Goal: Use online tool/utility: Utilize a website feature to perform a specific function

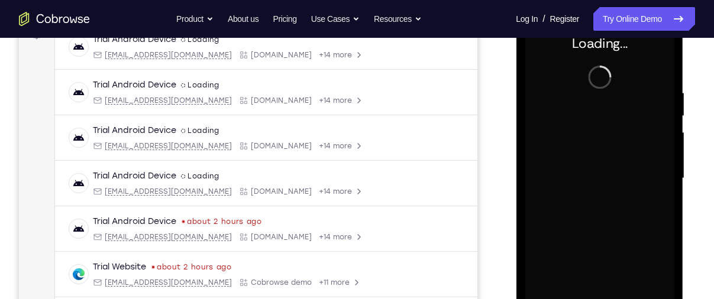
scroll to position [255, 0]
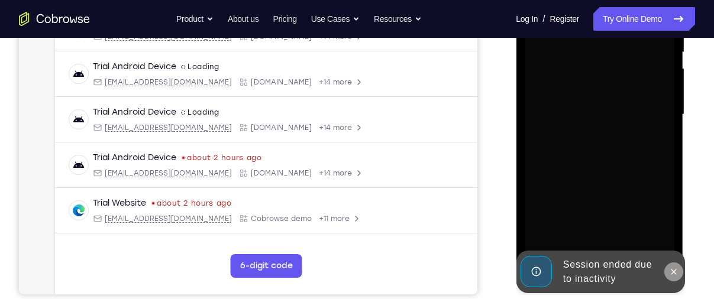
click at [677, 270] on icon at bounding box center [672, 271] width 9 height 9
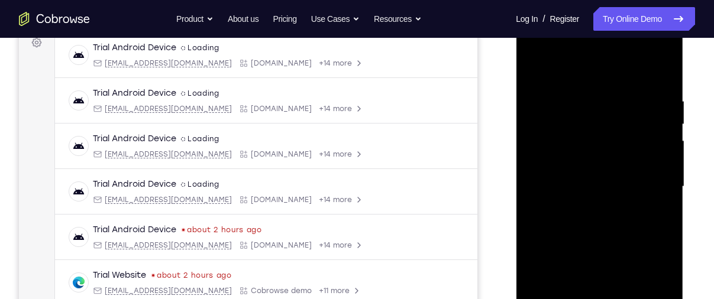
scroll to position [245, 0]
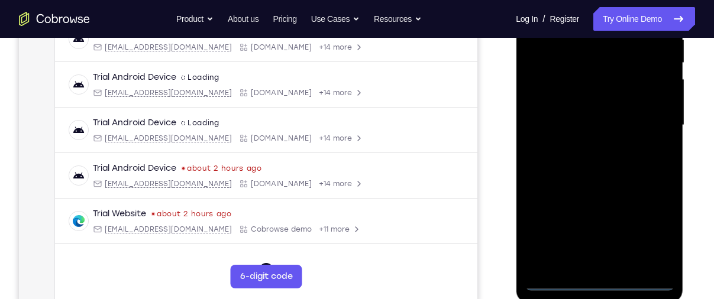
click at [601, 282] on div at bounding box center [599, 125] width 149 height 331
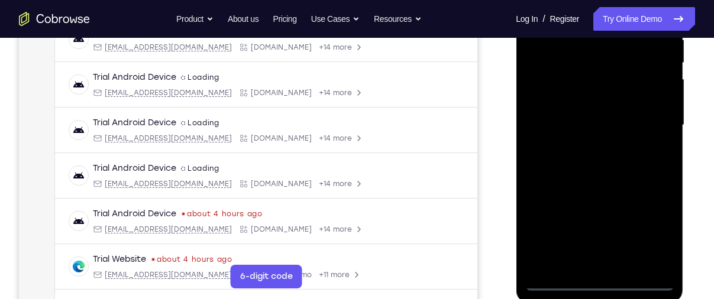
click at [657, 217] on div at bounding box center [599, 125] width 149 height 331
click at [655, 225] on div at bounding box center [599, 125] width 149 height 331
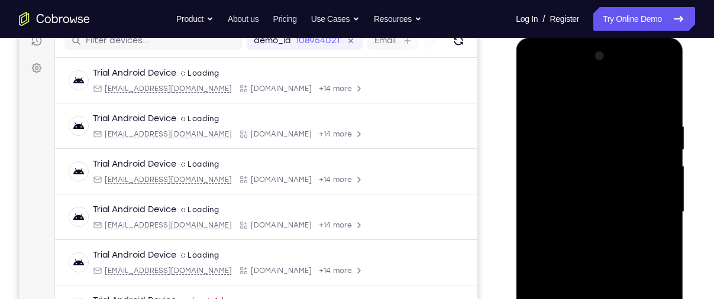
click at [572, 100] on div at bounding box center [599, 212] width 149 height 331
click at [554, 172] on div at bounding box center [599, 212] width 149 height 331
click at [595, 212] on div at bounding box center [599, 212] width 149 height 331
click at [595, 207] on div at bounding box center [599, 212] width 149 height 331
click at [580, 225] on div at bounding box center [599, 212] width 149 height 331
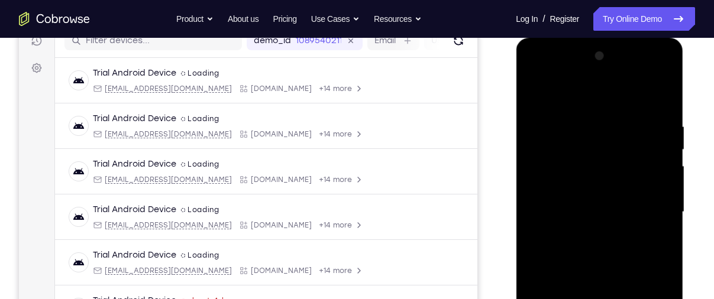
click at [652, 96] on div at bounding box center [599, 212] width 149 height 331
click at [596, 284] on div at bounding box center [599, 212] width 149 height 331
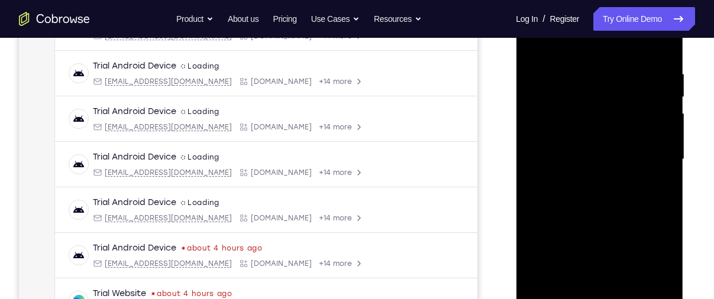
scroll to position [211, 0]
click at [617, 119] on div at bounding box center [599, 158] width 149 height 331
click at [645, 139] on div at bounding box center [599, 158] width 149 height 331
drag, startPoint x: 620, startPoint y: 220, endPoint x: 627, endPoint y: 151, distance: 69.0
click at [627, 151] on div at bounding box center [599, 158] width 149 height 331
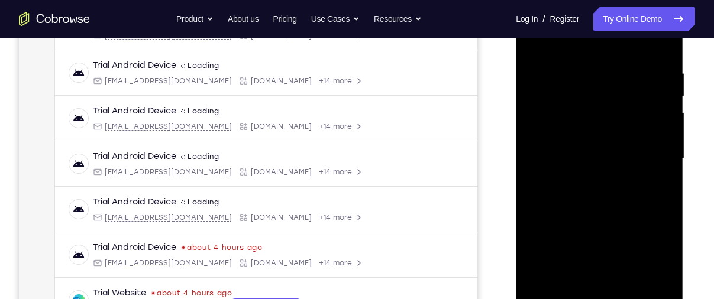
click at [614, 291] on div at bounding box center [599, 158] width 149 height 331
click at [604, 293] on div at bounding box center [599, 158] width 149 height 331
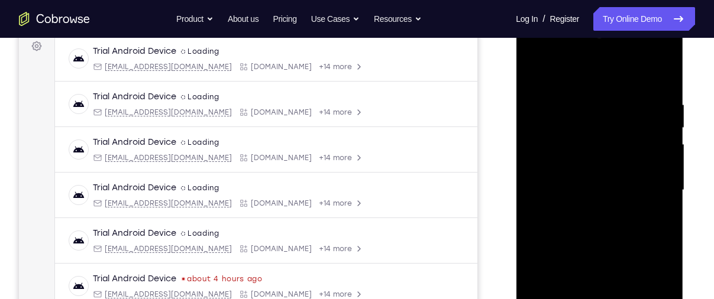
scroll to position [181, 0]
click at [597, 167] on div at bounding box center [599, 189] width 149 height 331
click at [558, 209] on div at bounding box center [599, 189] width 149 height 331
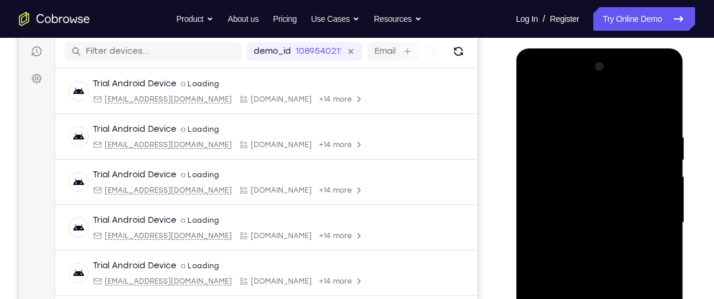
scroll to position [147, 0]
click at [562, 121] on div at bounding box center [599, 223] width 149 height 331
click at [661, 104] on div at bounding box center [599, 223] width 149 height 331
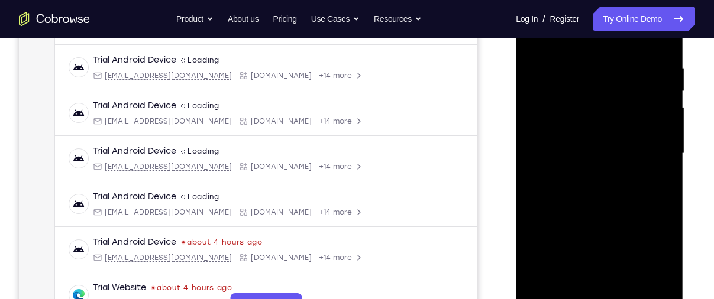
scroll to position [217, 0]
click at [578, 144] on div at bounding box center [599, 153] width 149 height 331
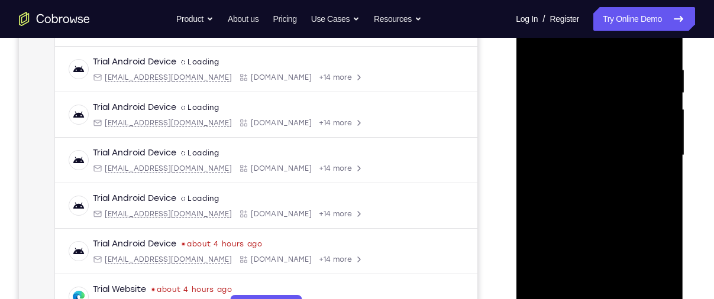
click at [533, 165] on div at bounding box center [599, 155] width 149 height 331
click at [534, 47] on div at bounding box center [599, 155] width 149 height 331
drag, startPoint x: 564, startPoint y: 147, endPoint x: 664, endPoint y: 135, distance: 100.1
click at [664, 135] on div at bounding box center [599, 155] width 149 height 331
drag, startPoint x: 543, startPoint y: 125, endPoint x: 656, endPoint y: 117, distance: 113.2
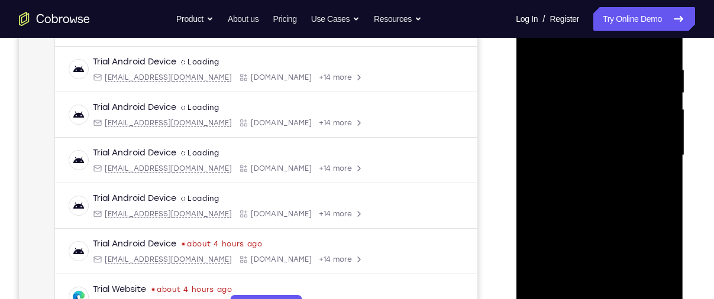
click at [656, 117] on div at bounding box center [599, 155] width 149 height 331
drag, startPoint x: 560, startPoint y: 135, endPoint x: 625, endPoint y: 127, distance: 65.7
click at [625, 127] on div at bounding box center [599, 155] width 149 height 331
click at [581, 138] on div at bounding box center [599, 155] width 149 height 331
click at [539, 163] on div at bounding box center [599, 155] width 149 height 331
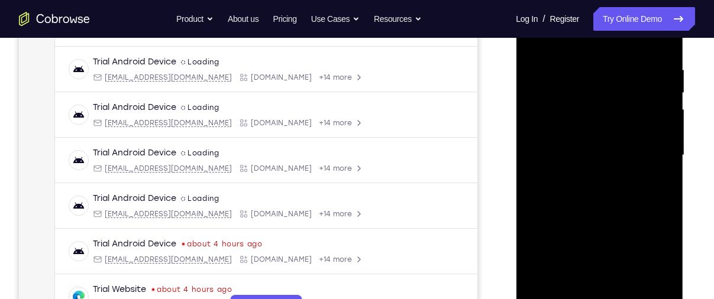
click at [536, 166] on div at bounding box center [599, 155] width 149 height 331
click at [529, 43] on div at bounding box center [599, 155] width 149 height 331
drag, startPoint x: 550, startPoint y: 138, endPoint x: 670, endPoint y: 134, distance: 120.1
click at [670, 134] on div at bounding box center [599, 155] width 149 height 331
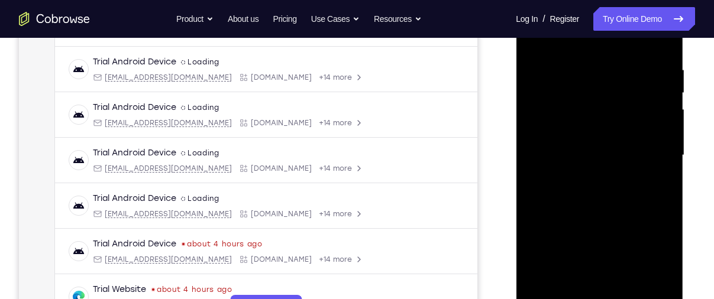
drag, startPoint x: 542, startPoint y: 134, endPoint x: 653, endPoint y: 131, distance: 111.2
click at [653, 131] on div at bounding box center [599, 155] width 149 height 331
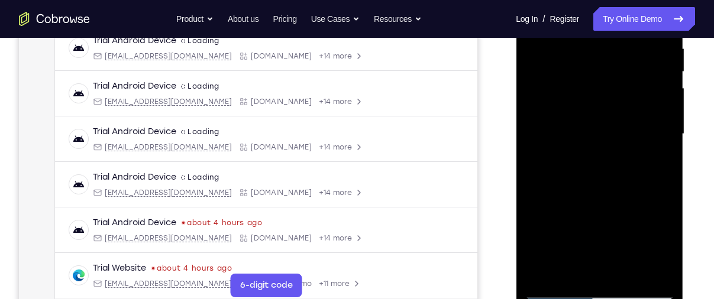
scroll to position [237, 0]
drag, startPoint x: 598, startPoint y: 190, endPoint x: 600, endPoint y: 147, distance: 43.8
click at [600, 147] on div at bounding box center [599, 132] width 149 height 331
click at [570, 148] on div at bounding box center [599, 132] width 149 height 331
drag, startPoint x: 606, startPoint y: 223, endPoint x: 611, endPoint y: 90, distance: 133.2
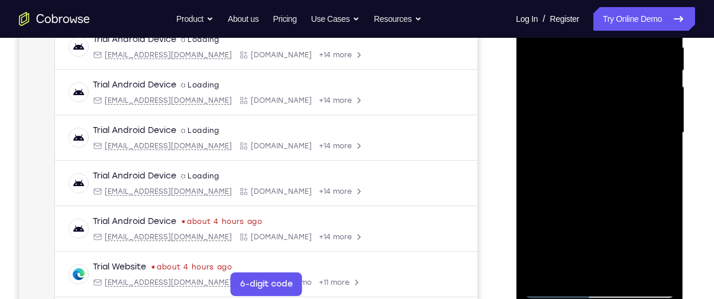
click at [611, 90] on div at bounding box center [599, 132] width 149 height 331
drag, startPoint x: 609, startPoint y: 214, endPoint x: 617, endPoint y: 76, distance: 138.6
click at [617, 76] on div at bounding box center [599, 132] width 149 height 331
drag, startPoint x: 610, startPoint y: 217, endPoint x: 616, endPoint y: 119, distance: 97.8
click at [616, 119] on div at bounding box center [599, 132] width 149 height 331
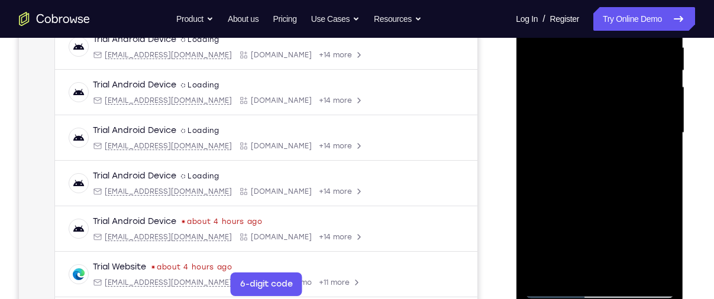
drag, startPoint x: 593, startPoint y: 237, endPoint x: 602, endPoint y: 115, distance: 122.2
click at [602, 115] on div at bounding box center [599, 132] width 149 height 331
drag, startPoint x: 603, startPoint y: 220, endPoint x: 613, endPoint y: 107, distance: 113.5
click at [613, 107] on div at bounding box center [599, 132] width 149 height 331
drag, startPoint x: 575, startPoint y: 150, endPoint x: 656, endPoint y: 140, distance: 82.2
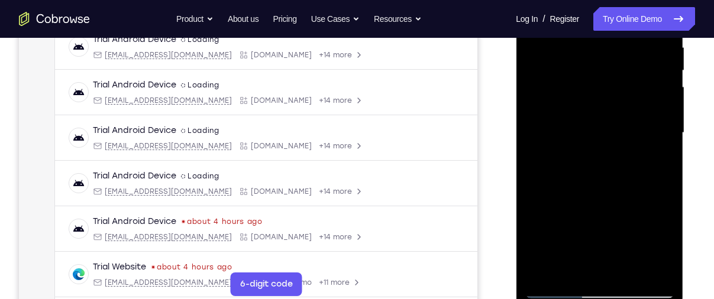
click at [656, 140] on div at bounding box center [599, 132] width 149 height 331
drag, startPoint x: 568, startPoint y: 162, endPoint x: 649, endPoint y: 161, distance: 81.6
click at [649, 161] on div at bounding box center [599, 132] width 149 height 331
drag, startPoint x: 561, startPoint y: 181, endPoint x: 619, endPoint y: 176, distance: 58.2
click at [619, 176] on div at bounding box center [599, 132] width 149 height 331
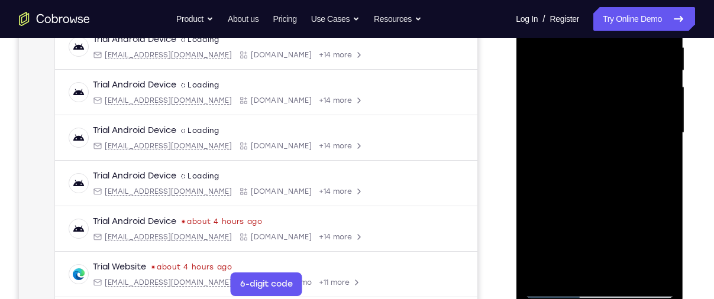
drag, startPoint x: 619, startPoint y: 176, endPoint x: 617, endPoint y: 70, distance: 105.9
click at [617, 70] on div at bounding box center [599, 132] width 149 height 331
drag, startPoint x: 613, startPoint y: 206, endPoint x: 630, endPoint y: 102, distance: 105.5
click at [630, 102] on div at bounding box center [599, 132] width 149 height 331
drag, startPoint x: 614, startPoint y: 213, endPoint x: 625, endPoint y: 88, distance: 125.8
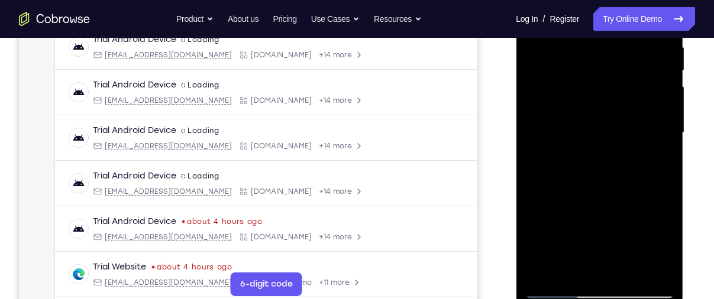
click at [625, 88] on div at bounding box center [599, 132] width 149 height 331
drag, startPoint x: 617, startPoint y: 200, endPoint x: 621, endPoint y: 168, distance: 32.1
click at [621, 168] on div at bounding box center [599, 132] width 149 height 331
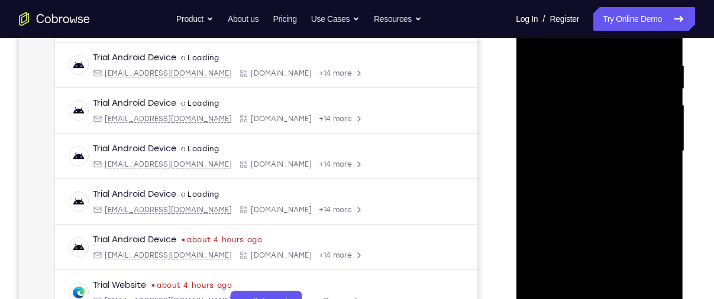
scroll to position [218, 0]
drag, startPoint x: 624, startPoint y: 223, endPoint x: 633, endPoint y: 132, distance: 91.0
click at [633, 132] on div at bounding box center [599, 151] width 149 height 331
drag, startPoint x: 623, startPoint y: 222, endPoint x: 635, endPoint y: 102, distance: 121.3
click at [635, 102] on div at bounding box center [599, 151] width 149 height 331
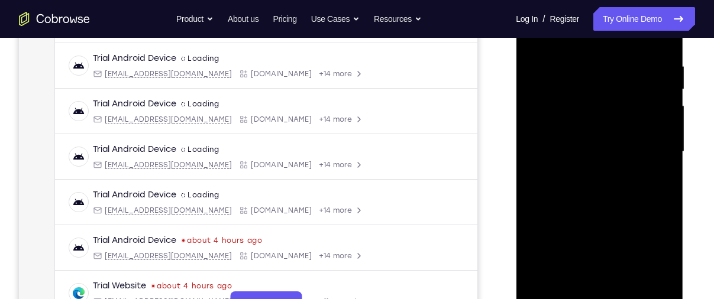
drag, startPoint x: 623, startPoint y: 219, endPoint x: 627, endPoint y: 137, distance: 81.7
click at [627, 137] on div at bounding box center [599, 151] width 149 height 331
drag, startPoint x: 611, startPoint y: 208, endPoint x: 614, endPoint y: 54, distance: 153.8
click at [614, 54] on div at bounding box center [599, 151] width 149 height 331
drag, startPoint x: 611, startPoint y: 235, endPoint x: 624, endPoint y: 124, distance: 111.3
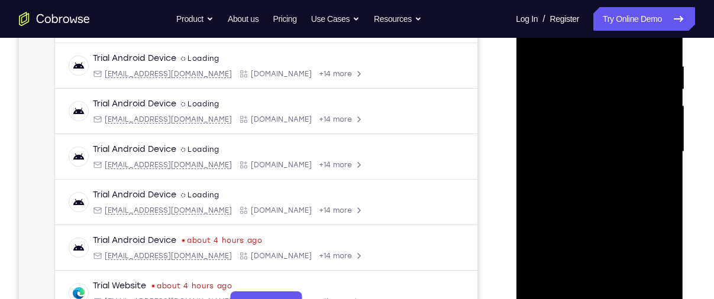
click at [624, 124] on div at bounding box center [599, 151] width 149 height 331
drag, startPoint x: 601, startPoint y: 258, endPoint x: 613, endPoint y: 105, distance: 154.2
click at [613, 105] on div at bounding box center [599, 151] width 149 height 331
click at [561, 160] on div at bounding box center [599, 151] width 149 height 331
drag, startPoint x: 617, startPoint y: 245, endPoint x: 621, endPoint y: 180, distance: 64.6
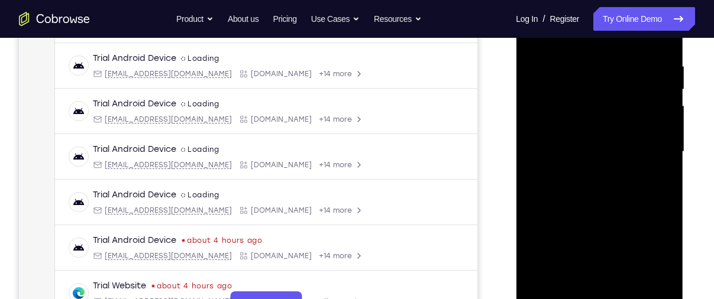
click at [621, 180] on div at bounding box center [599, 151] width 149 height 331
drag, startPoint x: 616, startPoint y: 218, endPoint x: 626, endPoint y: 159, distance: 59.4
click at [626, 159] on div at bounding box center [599, 151] width 149 height 331
drag, startPoint x: 596, startPoint y: 231, endPoint x: 604, endPoint y: 168, distance: 63.7
click at [604, 168] on div at bounding box center [599, 151] width 149 height 331
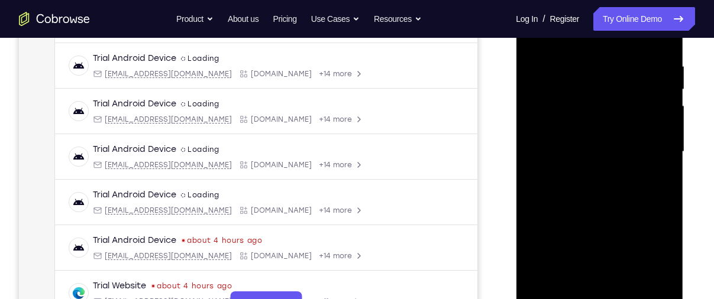
drag, startPoint x: 602, startPoint y: 219, endPoint x: 606, endPoint y: 163, distance: 56.3
click at [606, 163] on div at bounding box center [599, 151] width 149 height 331
drag, startPoint x: 606, startPoint y: 248, endPoint x: 617, endPoint y: 136, distance: 112.4
click at [617, 136] on div at bounding box center [599, 151] width 149 height 331
drag, startPoint x: 611, startPoint y: 173, endPoint x: 624, endPoint y: 53, distance: 120.8
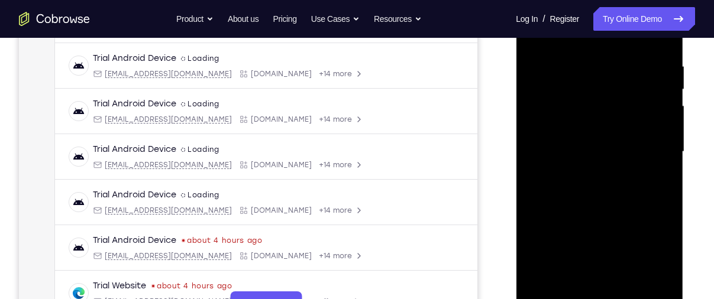
click at [624, 53] on div at bounding box center [599, 151] width 149 height 331
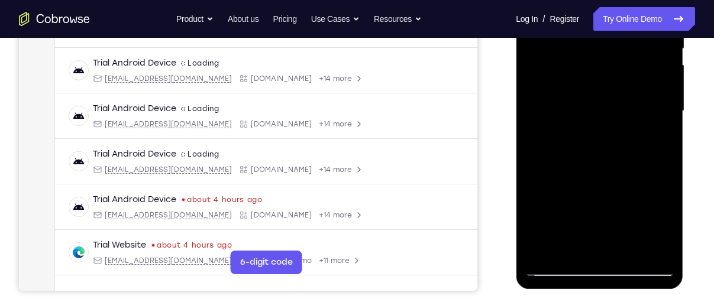
scroll to position [255, 0]
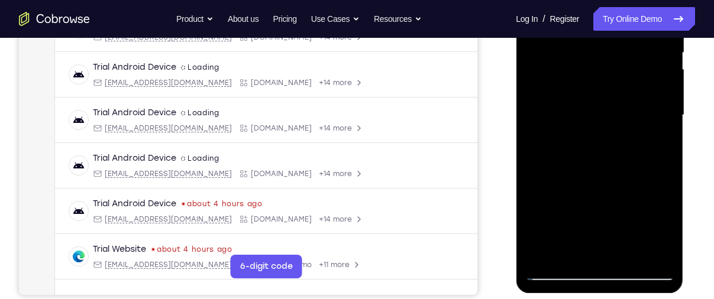
click at [546, 141] on div at bounding box center [599, 115] width 149 height 331
drag, startPoint x: 575, startPoint y: 192, endPoint x: 580, endPoint y: 88, distance: 104.2
click at [580, 88] on div at bounding box center [599, 115] width 149 height 331
drag, startPoint x: 599, startPoint y: 171, endPoint x: 601, endPoint y: 47, distance: 123.6
click at [601, 47] on div at bounding box center [599, 115] width 149 height 331
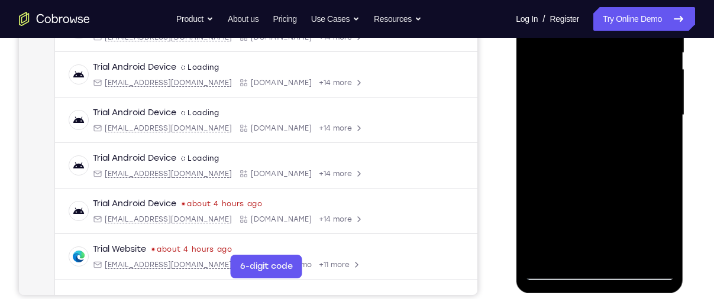
drag, startPoint x: 615, startPoint y: 200, endPoint x: 623, endPoint y: 73, distance: 127.4
click at [623, 73] on div at bounding box center [599, 115] width 149 height 331
drag, startPoint x: 617, startPoint y: 182, endPoint x: 636, endPoint y: 33, distance: 149.6
click at [636, 33] on div at bounding box center [599, 115] width 149 height 331
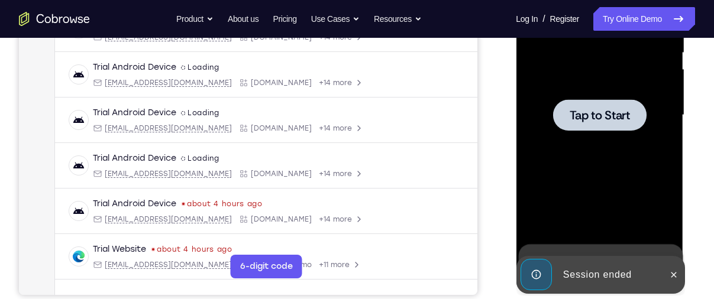
click at [614, 109] on span "Tap to Start" at bounding box center [599, 115] width 60 height 12
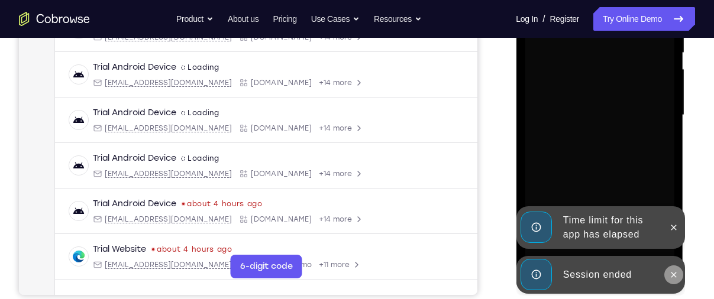
click at [672, 272] on icon at bounding box center [672, 274] width 9 height 9
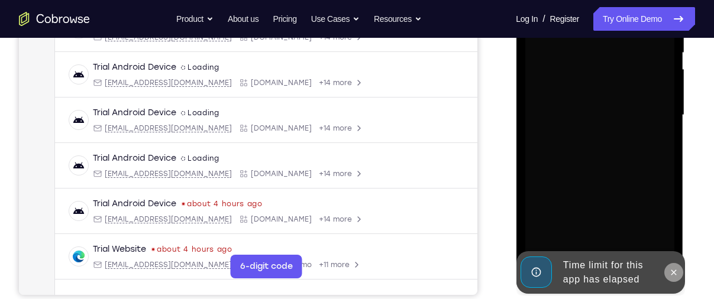
click at [672, 226] on div at bounding box center [599, 115] width 149 height 331
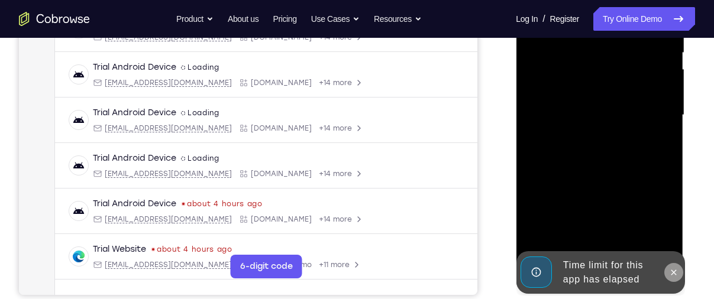
click at [677, 264] on button at bounding box center [673, 272] width 19 height 19
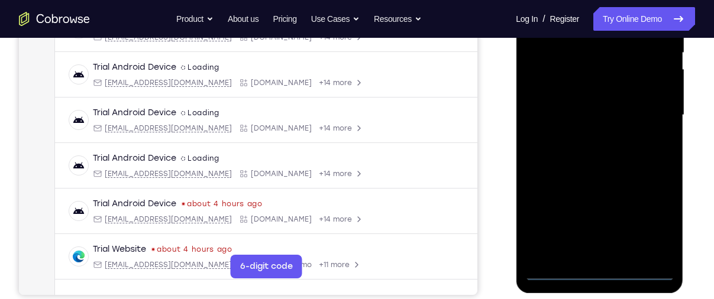
click at [601, 267] on div at bounding box center [599, 115] width 149 height 331
click at [603, 271] on div at bounding box center [599, 115] width 149 height 331
click at [643, 228] on div at bounding box center [599, 115] width 149 height 331
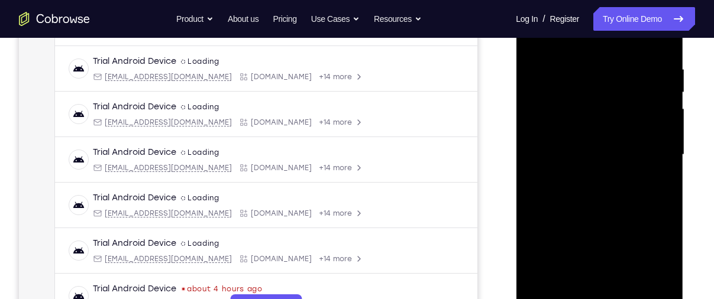
scroll to position [214, 0]
click at [587, 42] on div at bounding box center [599, 156] width 149 height 331
click at [546, 124] on div at bounding box center [599, 156] width 149 height 331
click at [567, 158] on div at bounding box center [599, 156] width 149 height 331
click at [568, 149] on div at bounding box center [599, 156] width 149 height 331
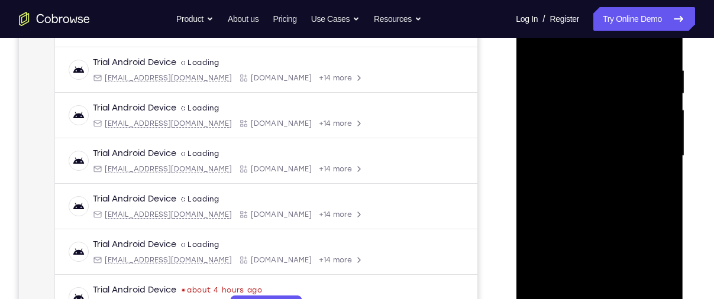
click at [575, 168] on div at bounding box center [599, 156] width 149 height 331
click at [651, 38] on div at bounding box center [599, 156] width 149 height 331
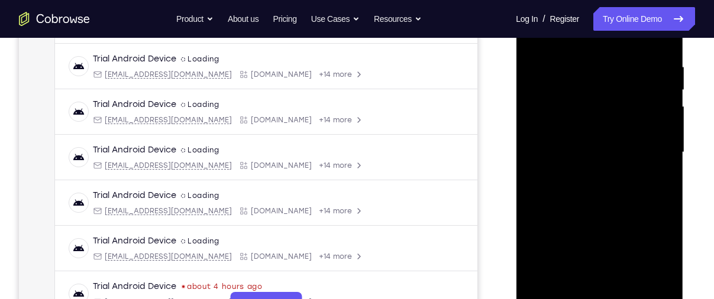
scroll to position [218, 0]
click at [600, 286] on div at bounding box center [599, 151] width 149 height 331
click at [594, 128] on div at bounding box center [599, 151] width 149 height 331
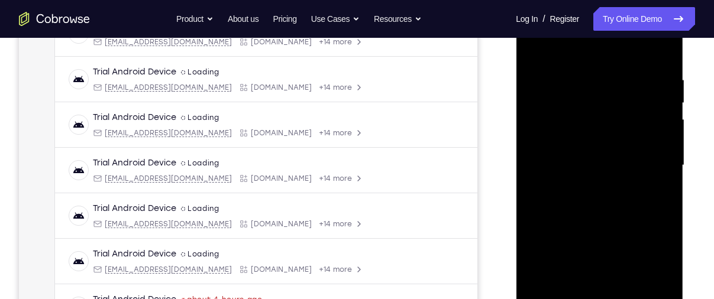
scroll to position [205, 0]
click at [536, 176] on div at bounding box center [599, 165] width 149 height 331
click at [532, 174] on div at bounding box center [599, 165] width 149 height 331
click at [534, 174] on div at bounding box center [599, 165] width 149 height 331
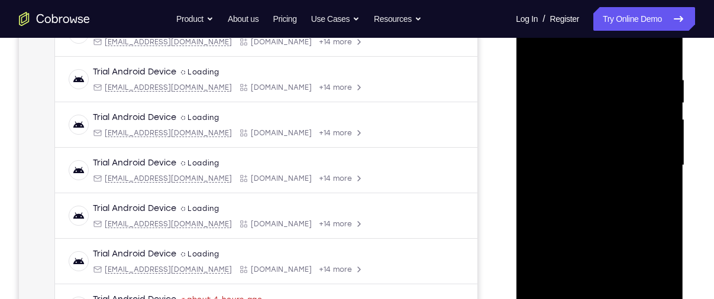
click at [534, 174] on div at bounding box center [599, 165] width 149 height 331
click at [535, 174] on div at bounding box center [599, 165] width 149 height 331
click at [541, 172] on div at bounding box center [599, 165] width 149 height 331
click at [539, 176] on div at bounding box center [599, 165] width 149 height 331
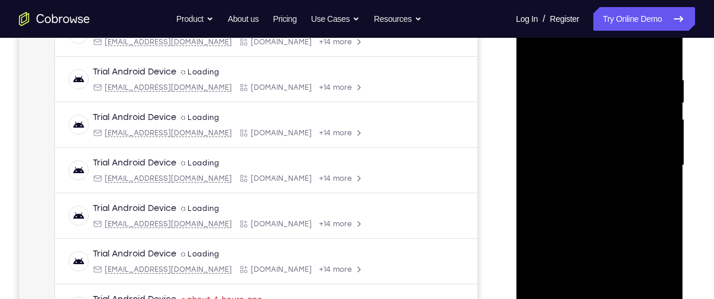
click at [539, 176] on div at bounding box center [599, 165] width 149 height 331
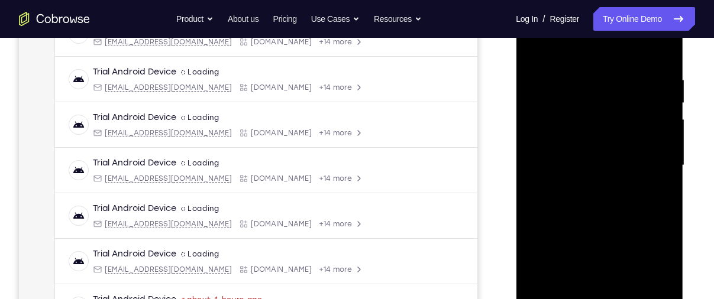
click at [539, 176] on div at bounding box center [599, 165] width 149 height 331
click at [533, 50] on div at bounding box center [599, 165] width 149 height 331
drag, startPoint x: 563, startPoint y: 227, endPoint x: 578, endPoint y: 80, distance: 148.0
click at [578, 80] on div at bounding box center [599, 165] width 149 height 331
click at [559, 117] on div at bounding box center [599, 165] width 149 height 331
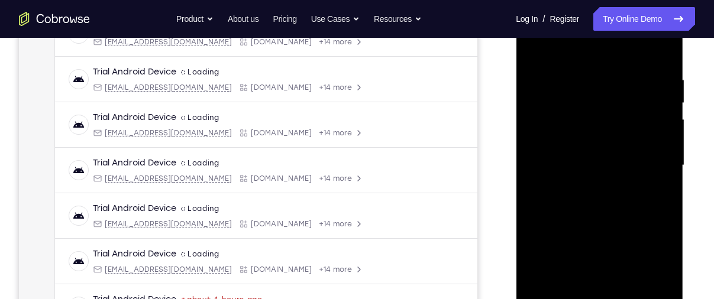
drag, startPoint x: 579, startPoint y: 254, endPoint x: 583, endPoint y: 105, distance: 148.5
click at [583, 105] on div at bounding box center [599, 165] width 149 height 331
drag, startPoint x: 591, startPoint y: 219, endPoint x: 603, endPoint y: 79, distance: 141.3
click at [603, 79] on div at bounding box center [599, 165] width 149 height 331
drag, startPoint x: 596, startPoint y: 260, endPoint x: 609, endPoint y: 69, distance: 190.9
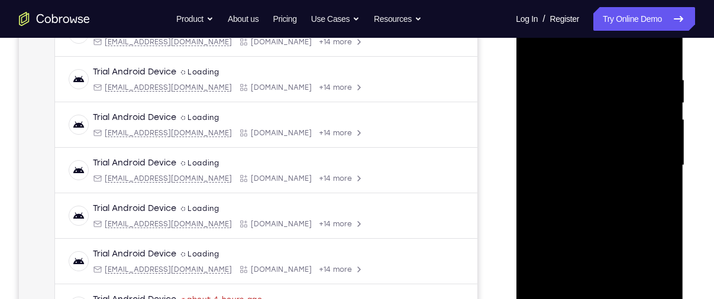
click at [609, 69] on div at bounding box center [599, 165] width 149 height 331
drag, startPoint x: 609, startPoint y: 69, endPoint x: 619, endPoint y: 22, distance: 48.2
click at [619, 22] on div at bounding box center [599, 165] width 149 height 331
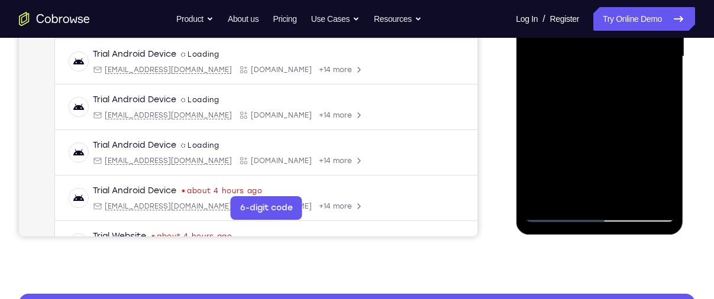
scroll to position [313, 0]
drag, startPoint x: 613, startPoint y: 59, endPoint x: 625, endPoint y: 59, distance: 11.8
click at [625, 59] on div at bounding box center [599, 57] width 149 height 331
drag, startPoint x: 616, startPoint y: 167, endPoint x: 626, endPoint y: 83, distance: 84.6
click at [626, 83] on div at bounding box center [599, 57] width 149 height 331
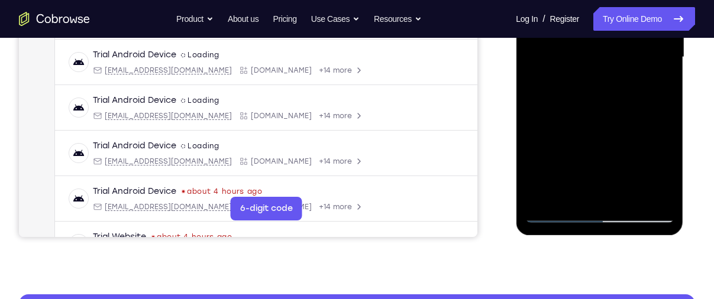
scroll to position [255, 0]
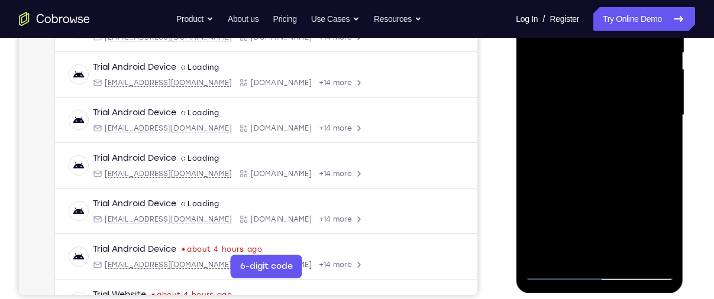
drag, startPoint x: 616, startPoint y: 192, endPoint x: 618, endPoint y: 75, distance: 117.7
click at [618, 75] on div at bounding box center [599, 115] width 149 height 331
drag, startPoint x: 595, startPoint y: 229, endPoint x: 598, endPoint y: 98, distance: 130.7
click at [598, 98] on div at bounding box center [599, 115] width 149 height 331
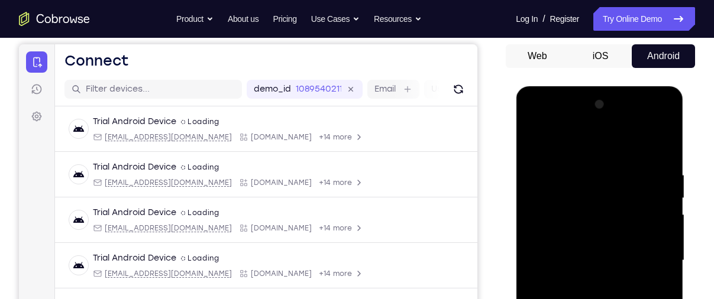
scroll to position [109, 0]
drag, startPoint x: 620, startPoint y: 156, endPoint x: 615, endPoint y: 41, distance: 114.3
click at [615, 87] on html "Online web based iOS Simulators and Android Emulators. Run iPhone, iPad, Mobile…" at bounding box center [600, 264] width 169 height 355
drag, startPoint x: 609, startPoint y: 232, endPoint x: 620, endPoint y: 106, distance: 126.5
click at [620, 106] on div at bounding box center [599, 261] width 149 height 331
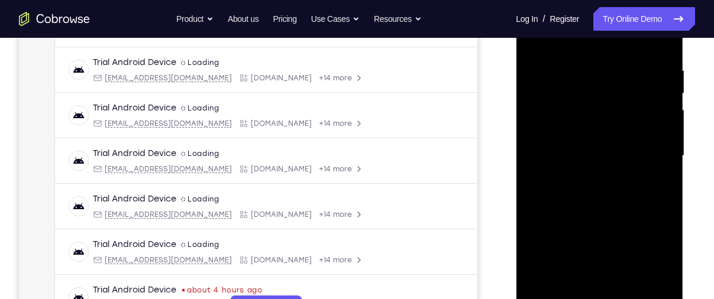
scroll to position [214, 0]
drag, startPoint x: 620, startPoint y: 117, endPoint x: 629, endPoint y: 101, distance: 18.3
click at [629, 101] on div at bounding box center [599, 156] width 149 height 331
drag, startPoint x: 589, startPoint y: 241, endPoint x: 601, endPoint y: 114, distance: 127.7
click at [601, 114] on div at bounding box center [599, 156] width 149 height 331
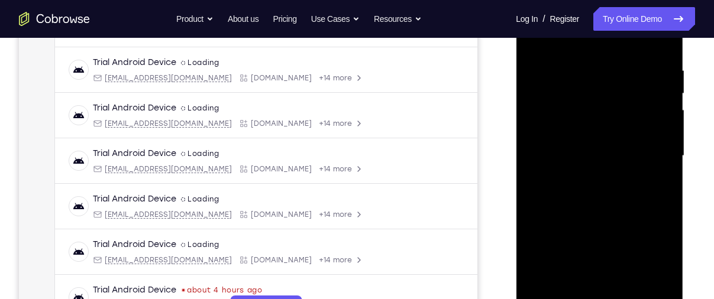
drag, startPoint x: 614, startPoint y: 229, endPoint x: 616, endPoint y: 83, distance: 145.5
click at [616, 83] on div at bounding box center [599, 156] width 149 height 331
drag, startPoint x: 610, startPoint y: 193, endPoint x: 620, endPoint y: 127, distance: 67.6
click at [620, 127] on div at bounding box center [599, 156] width 149 height 331
click at [570, 122] on div at bounding box center [599, 156] width 149 height 331
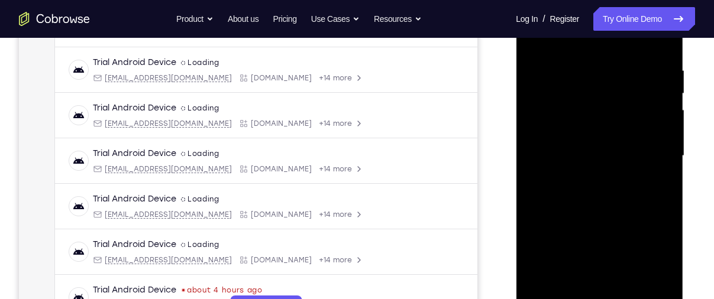
drag, startPoint x: 604, startPoint y: 244, endPoint x: 614, endPoint y: 124, distance: 119.9
click at [614, 124] on div at bounding box center [599, 156] width 149 height 331
drag, startPoint x: 610, startPoint y: 216, endPoint x: 620, endPoint y: 68, distance: 148.2
click at [620, 68] on div at bounding box center [599, 156] width 149 height 331
drag, startPoint x: 617, startPoint y: 234, endPoint x: 625, endPoint y: 106, distance: 128.6
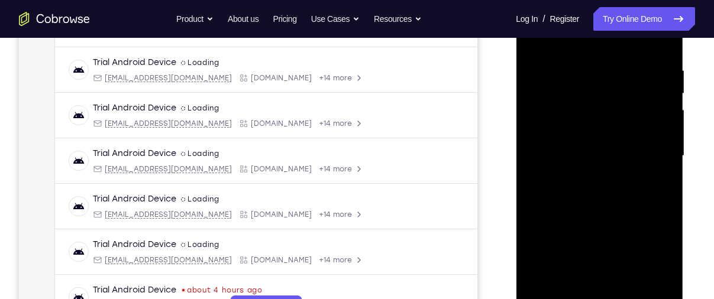
click at [625, 106] on div at bounding box center [599, 156] width 149 height 331
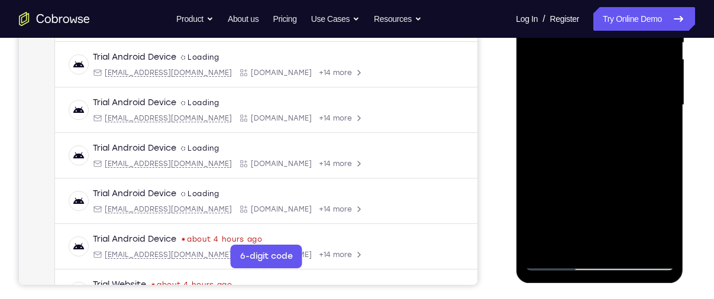
scroll to position [270, 0]
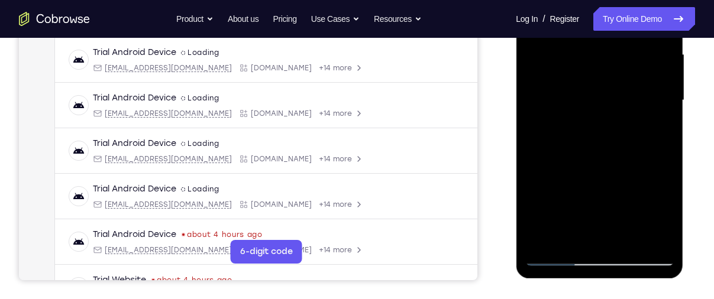
drag, startPoint x: 617, startPoint y: 137, endPoint x: 619, endPoint y: 119, distance: 17.8
click at [619, 119] on div at bounding box center [599, 100] width 149 height 331
drag, startPoint x: 606, startPoint y: 203, endPoint x: 607, endPoint y: 110, distance: 93.4
click at [607, 110] on div at bounding box center [599, 100] width 149 height 331
drag, startPoint x: 601, startPoint y: 212, endPoint x: 604, endPoint y: 92, distance: 120.1
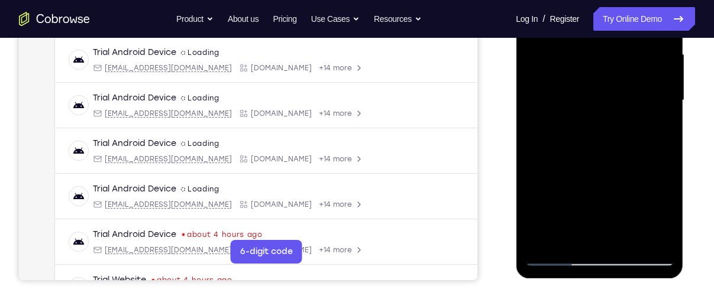
click at [604, 92] on div at bounding box center [599, 100] width 149 height 331
drag, startPoint x: 603, startPoint y: 173, endPoint x: 609, endPoint y: 115, distance: 58.9
click at [609, 115] on div at bounding box center [599, 100] width 149 height 331
drag, startPoint x: 605, startPoint y: 194, endPoint x: 610, endPoint y: 78, distance: 116.0
click at [610, 78] on div at bounding box center [599, 100] width 149 height 331
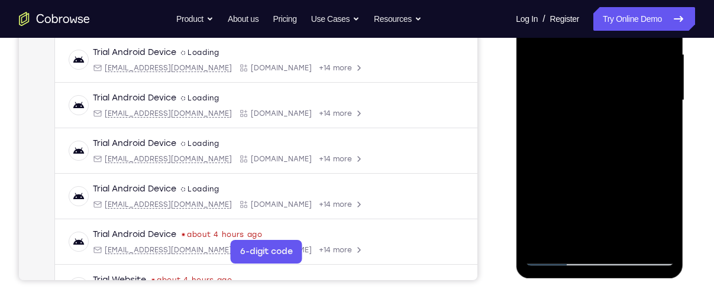
drag, startPoint x: 600, startPoint y: 187, endPoint x: 605, endPoint y: 96, distance: 91.2
click at [605, 96] on div at bounding box center [599, 100] width 149 height 331
drag, startPoint x: 604, startPoint y: 206, endPoint x: 609, endPoint y: 90, distance: 115.4
click at [609, 90] on div at bounding box center [599, 100] width 149 height 331
drag, startPoint x: 606, startPoint y: 183, endPoint x: 610, endPoint y: 99, distance: 84.7
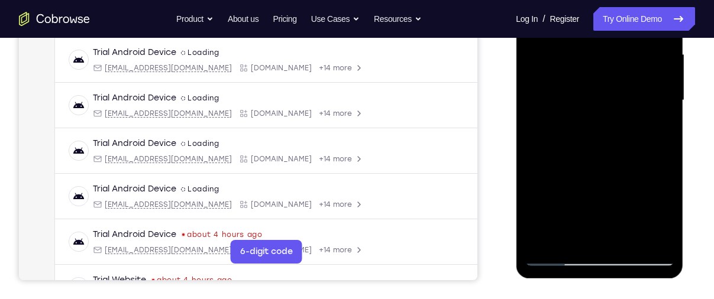
click at [610, 99] on div at bounding box center [599, 100] width 149 height 331
drag, startPoint x: 607, startPoint y: 185, endPoint x: 610, endPoint y: 112, distance: 72.8
click at [610, 112] on div at bounding box center [599, 100] width 149 height 331
drag, startPoint x: 605, startPoint y: 193, endPoint x: 610, endPoint y: 102, distance: 91.2
click at [610, 102] on div at bounding box center [599, 100] width 149 height 331
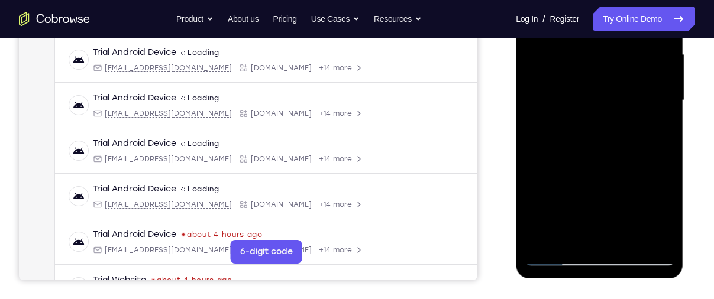
click at [610, 103] on div at bounding box center [599, 100] width 149 height 331
drag, startPoint x: 610, startPoint y: 103, endPoint x: 617, endPoint y: 248, distance: 144.5
click at [617, 248] on div at bounding box center [599, 100] width 149 height 331
drag, startPoint x: 604, startPoint y: 206, endPoint x: 598, endPoint y: 53, distance: 153.9
click at [598, 53] on div at bounding box center [599, 100] width 149 height 331
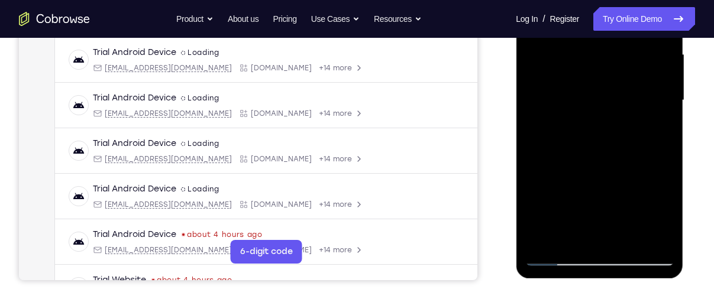
drag, startPoint x: 599, startPoint y: 186, endPoint x: 600, endPoint y: 62, distance: 124.2
click at [600, 62] on div at bounding box center [599, 100] width 149 height 331
drag, startPoint x: 597, startPoint y: 200, endPoint x: 609, endPoint y: 72, distance: 128.9
click at [609, 72] on div at bounding box center [599, 100] width 149 height 331
drag, startPoint x: 602, startPoint y: 169, endPoint x: 611, endPoint y: 157, distance: 14.3
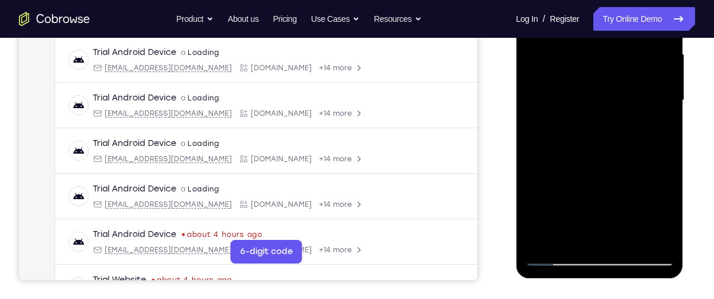
click at [611, 157] on div at bounding box center [599, 100] width 149 height 331
click at [583, 96] on div at bounding box center [599, 100] width 149 height 331
drag, startPoint x: 601, startPoint y: 186, endPoint x: 600, endPoint y: 86, distance: 100.0
click at [600, 86] on div at bounding box center [599, 100] width 149 height 331
drag, startPoint x: 607, startPoint y: 192, endPoint x: 609, endPoint y: 85, distance: 107.0
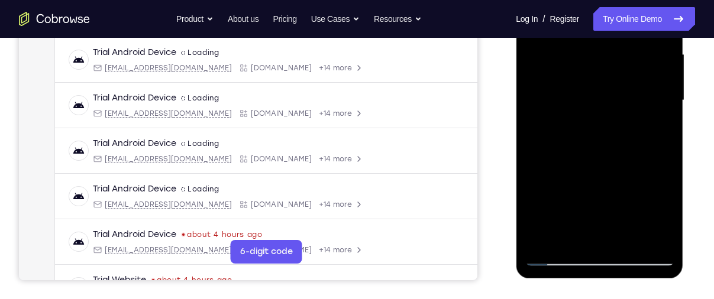
click at [609, 85] on div at bounding box center [599, 100] width 149 height 331
drag, startPoint x: 582, startPoint y: 194, endPoint x: 556, endPoint y: 48, distance: 148.4
click at [556, 48] on div at bounding box center [599, 100] width 149 height 331
drag, startPoint x: 583, startPoint y: 198, endPoint x: 588, endPoint y: 96, distance: 101.9
click at [588, 96] on div at bounding box center [599, 100] width 149 height 331
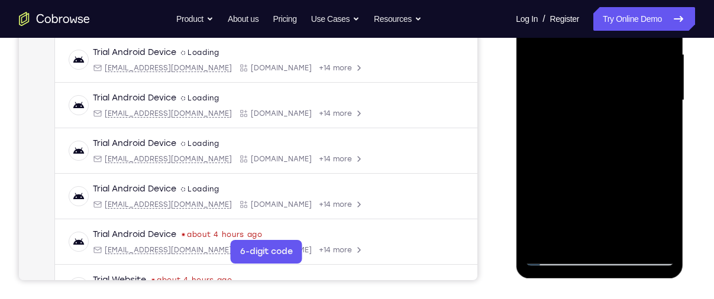
drag, startPoint x: 570, startPoint y: 179, endPoint x: 581, endPoint y: 244, distance: 65.4
click at [581, 244] on div at bounding box center [599, 100] width 149 height 331
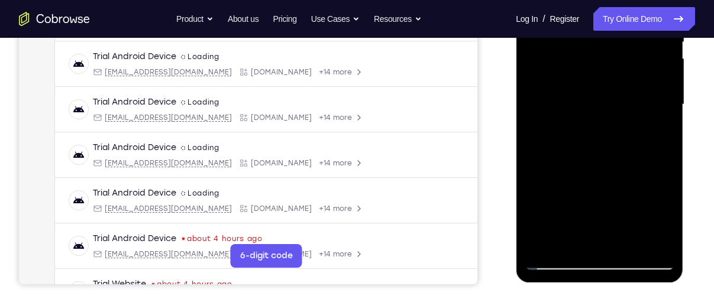
drag, startPoint x: 590, startPoint y: 187, endPoint x: 588, endPoint y: 69, distance: 117.7
click at [588, 69] on div at bounding box center [599, 104] width 149 height 331
click at [542, 73] on div at bounding box center [599, 104] width 149 height 331
drag, startPoint x: 616, startPoint y: 193, endPoint x: 626, endPoint y: 35, distance: 158.2
click at [626, 35] on div at bounding box center [599, 104] width 149 height 331
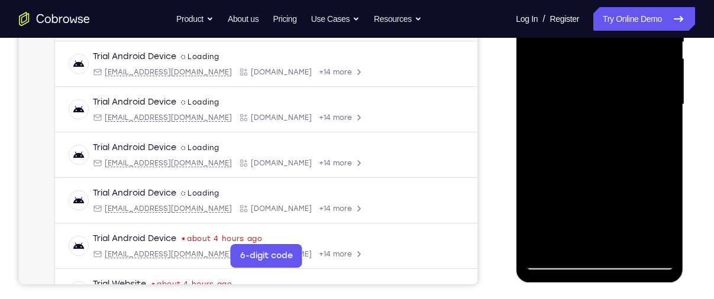
drag, startPoint x: 605, startPoint y: 193, endPoint x: 616, endPoint y: 106, distance: 88.2
click at [616, 106] on div at bounding box center [599, 104] width 149 height 331
drag, startPoint x: 606, startPoint y: 176, endPoint x: 617, endPoint y: 38, distance: 137.7
click at [617, 38] on div at bounding box center [599, 104] width 149 height 331
drag, startPoint x: 604, startPoint y: 198, endPoint x: 617, endPoint y: 107, distance: 92.1
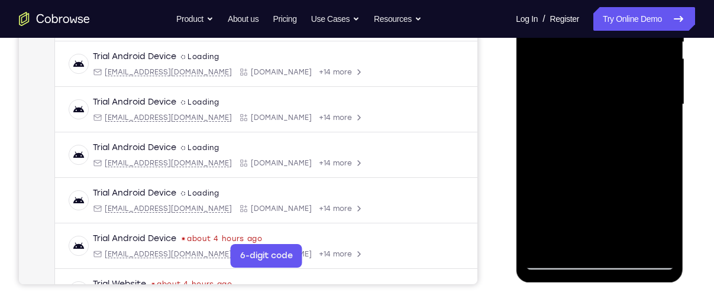
click at [617, 107] on div at bounding box center [599, 104] width 149 height 331
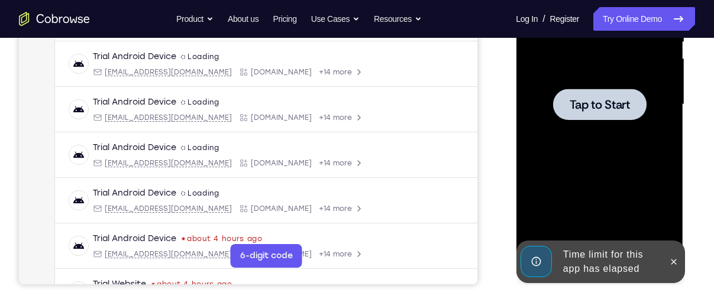
click at [611, 99] on span "Tap to Start" at bounding box center [599, 105] width 60 height 12
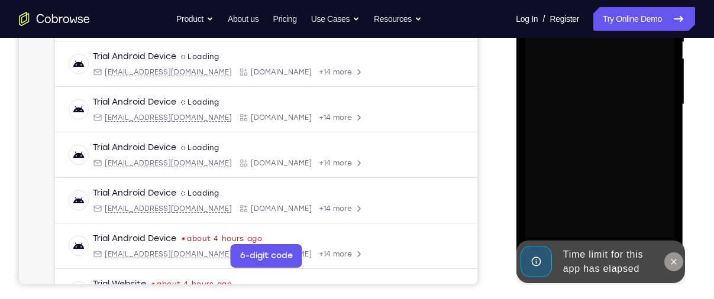
click at [674, 261] on icon at bounding box center [673, 261] width 5 height 5
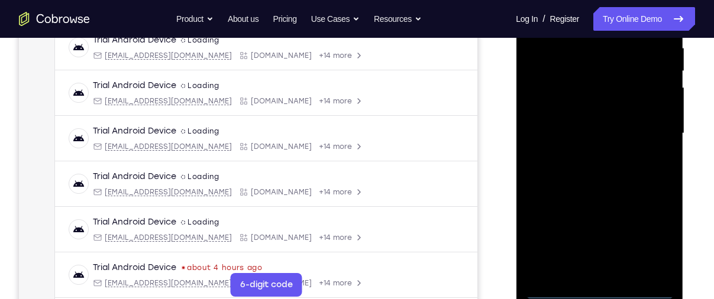
scroll to position [238, 0]
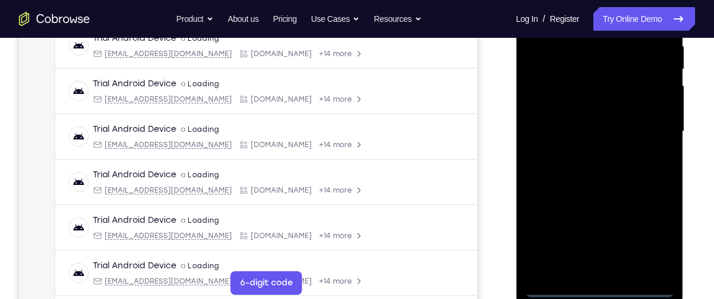
click at [601, 292] on div at bounding box center [599, 131] width 149 height 331
click at [647, 229] on div at bounding box center [599, 131] width 149 height 331
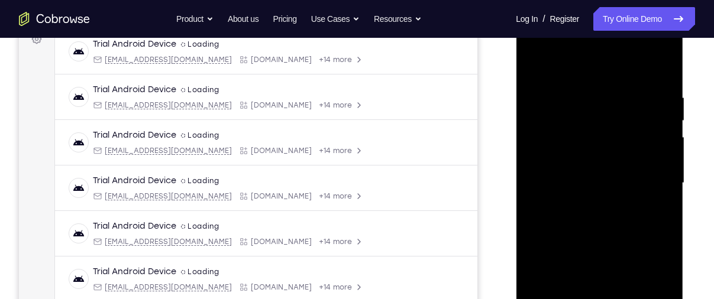
click at [571, 63] on div at bounding box center [599, 183] width 149 height 331
click at [554, 151] on div at bounding box center [599, 183] width 149 height 331
click at [564, 190] on div at bounding box center [599, 183] width 149 height 331
click at [574, 171] on div at bounding box center [599, 183] width 149 height 331
click at [588, 204] on div at bounding box center [599, 183] width 149 height 331
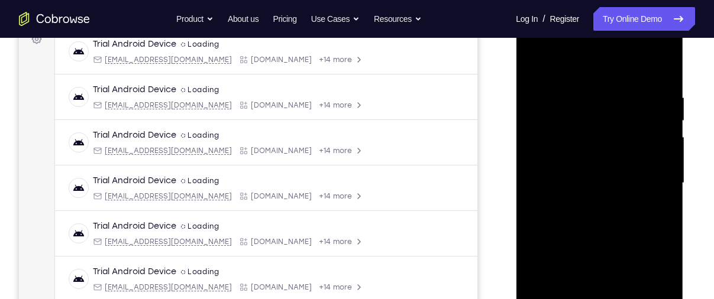
click at [655, 76] on div at bounding box center [599, 183] width 149 height 331
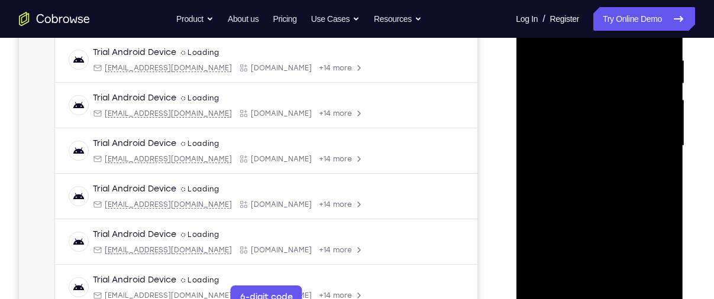
scroll to position [290, 0]
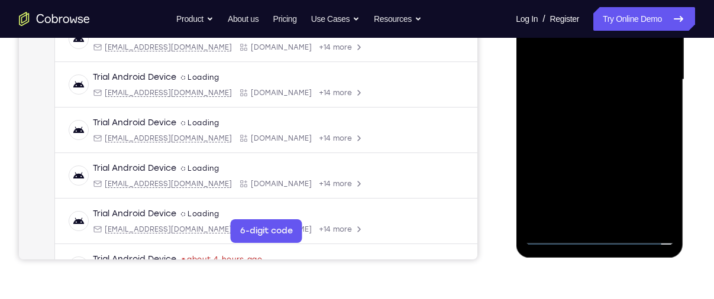
click at [614, 219] on div at bounding box center [599, 79] width 149 height 331
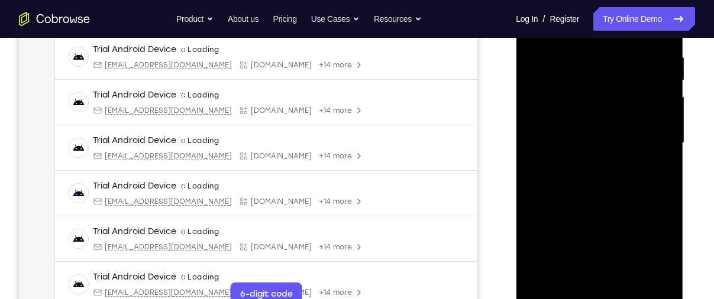
scroll to position [223, 0]
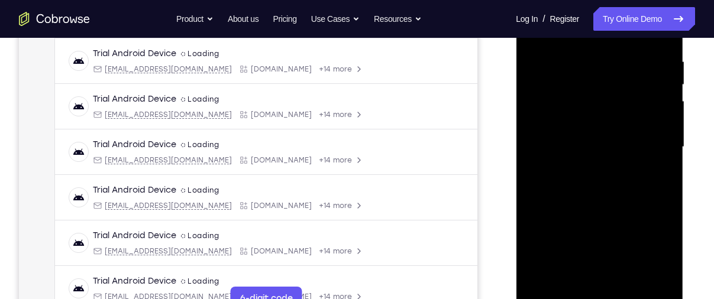
click at [557, 134] on div at bounding box center [599, 147] width 149 height 331
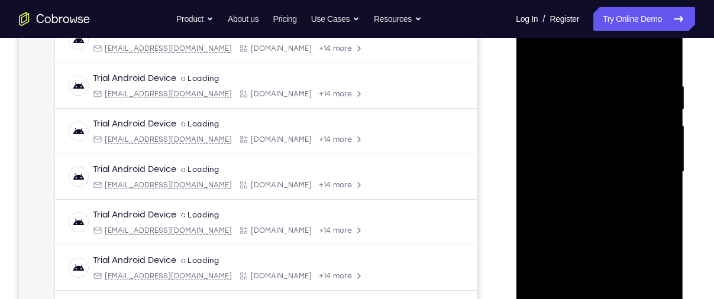
scroll to position [199, 0]
click at [539, 177] on div at bounding box center [599, 171] width 149 height 331
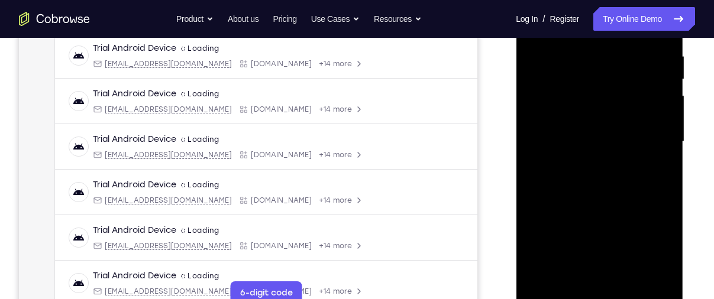
scroll to position [228, 0]
click at [533, 151] on div at bounding box center [599, 142] width 149 height 331
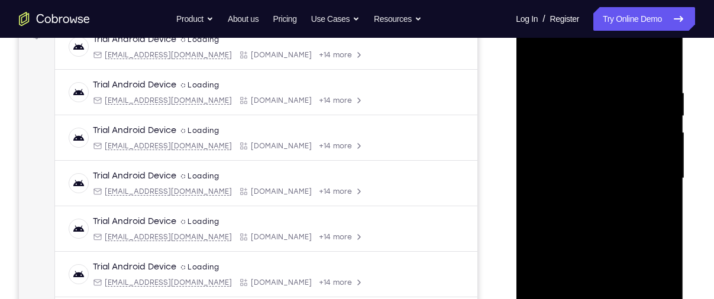
click at [533, 67] on div at bounding box center [599, 178] width 149 height 331
drag, startPoint x: 551, startPoint y: 147, endPoint x: 638, endPoint y: 140, distance: 87.8
click at [638, 140] on div at bounding box center [599, 178] width 149 height 331
drag, startPoint x: 551, startPoint y: 159, endPoint x: 654, endPoint y: 151, distance: 103.2
click at [654, 151] on div at bounding box center [599, 178] width 149 height 331
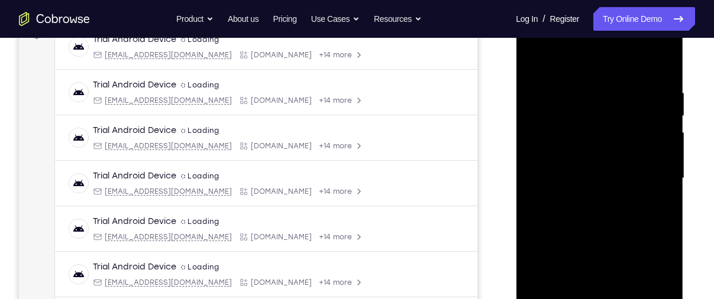
drag, startPoint x: 545, startPoint y: 160, endPoint x: 625, endPoint y: 153, distance: 80.1
click at [625, 153] on div at bounding box center [599, 178] width 149 height 331
drag, startPoint x: 549, startPoint y: 156, endPoint x: 637, endPoint y: 149, distance: 88.4
click at [637, 149] on div at bounding box center [599, 178] width 149 height 331
drag, startPoint x: 551, startPoint y: 156, endPoint x: 622, endPoint y: 153, distance: 71.0
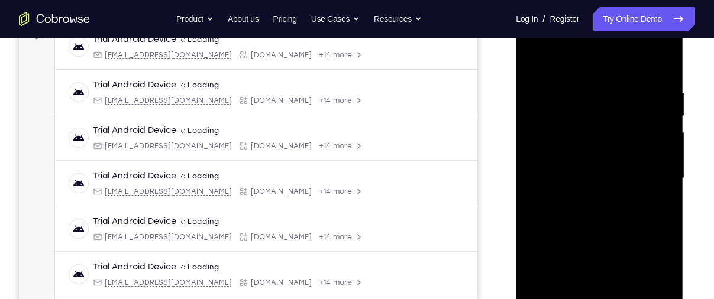
click at [622, 153] on div at bounding box center [599, 178] width 149 height 331
click at [588, 176] on div at bounding box center [599, 178] width 149 height 331
click at [533, 67] on div at bounding box center [599, 178] width 149 height 331
drag, startPoint x: 545, startPoint y: 151, endPoint x: 619, endPoint y: 150, distance: 73.3
click at [619, 150] on div at bounding box center [599, 178] width 149 height 331
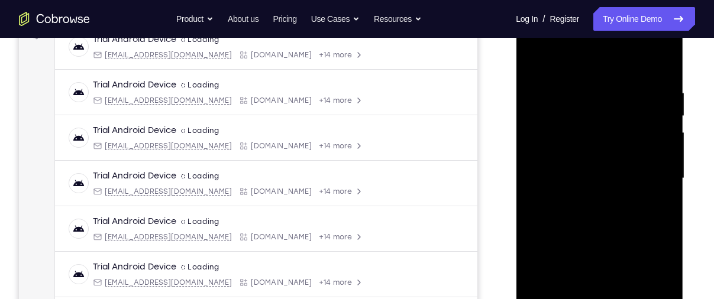
click at [619, 150] on div at bounding box center [599, 178] width 149 height 331
click at [538, 187] on div at bounding box center [599, 178] width 149 height 331
click at [531, 65] on div at bounding box center [599, 178] width 149 height 331
drag, startPoint x: 534, startPoint y: 164, endPoint x: 649, endPoint y: 156, distance: 115.6
click at [649, 156] on div at bounding box center [599, 178] width 149 height 331
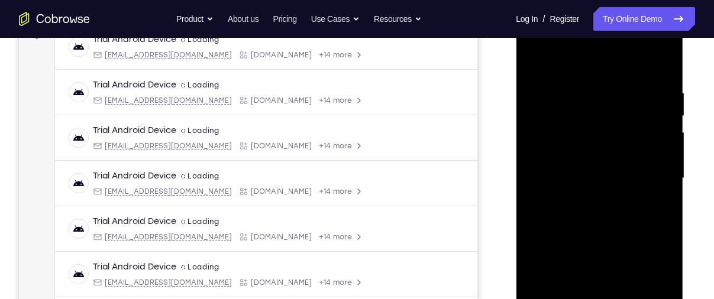
drag, startPoint x: 551, startPoint y: 161, endPoint x: 610, endPoint y: 160, distance: 59.2
click at [610, 160] on div at bounding box center [599, 178] width 149 height 331
click at [561, 71] on div at bounding box center [599, 178] width 149 height 331
click at [659, 64] on div at bounding box center [599, 178] width 149 height 331
drag, startPoint x: 616, startPoint y: 222, endPoint x: 624, endPoint y: 108, distance: 113.8
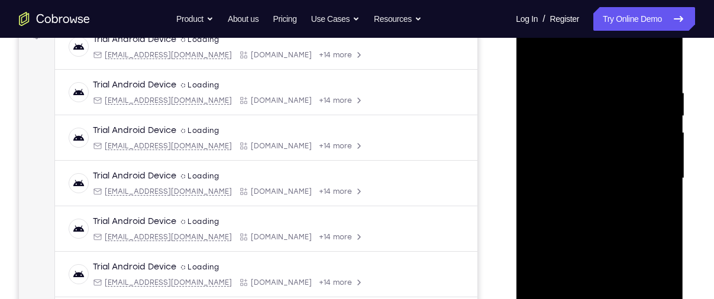
click at [624, 108] on div at bounding box center [599, 178] width 149 height 331
click at [547, 118] on div at bounding box center [599, 178] width 149 height 331
drag, startPoint x: 596, startPoint y: 226, endPoint x: 593, endPoint y: 189, distance: 37.4
click at [593, 189] on div at bounding box center [599, 178] width 149 height 331
drag, startPoint x: 593, startPoint y: 189, endPoint x: 634, endPoint y: 69, distance: 126.2
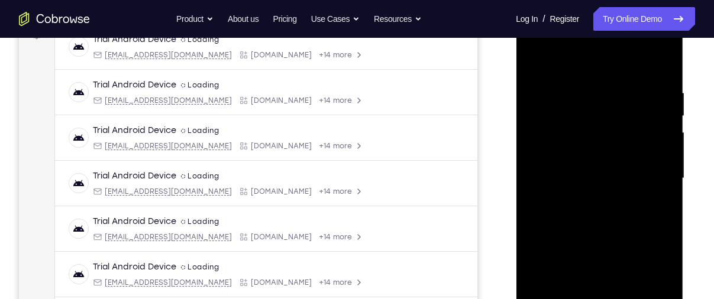
click at [634, 69] on div at bounding box center [599, 178] width 149 height 331
drag, startPoint x: 629, startPoint y: 216, endPoint x: 626, endPoint y: 66, distance: 150.2
click at [626, 66] on div at bounding box center [599, 178] width 149 height 331
drag, startPoint x: 611, startPoint y: 218, endPoint x: 622, endPoint y: 79, distance: 140.0
click at [622, 79] on div at bounding box center [599, 178] width 149 height 331
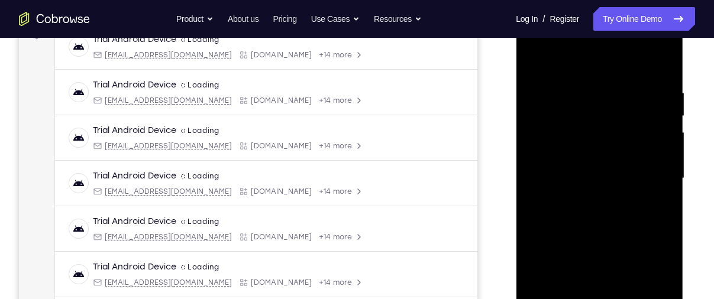
drag, startPoint x: 612, startPoint y: 229, endPoint x: 619, endPoint y: 84, distance: 145.0
click at [619, 84] on div at bounding box center [599, 178] width 149 height 331
drag, startPoint x: 607, startPoint y: 219, endPoint x: 620, endPoint y: 63, distance: 156.6
click at [620, 63] on div at bounding box center [599, 178] width 149 height 331
drag, startPoint x: 608, startPoint y: 223, endPoint x: 619, endPoint y: 91, distance: 132.4
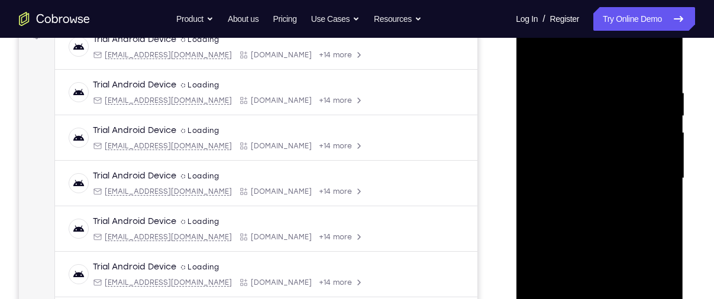
click at [619, 91] on div at bounding box center [599, 178] width 149 height 331
drag, startPoint x: 619, startPoint y: 211, endPoint x: 631, endPoint y: 52, distance: 159.0
click at [631, 52] on div at bounding box center [599, 178] width 149 height 331
drag, startPoint x: 620, startPoint y: 203, endPoint x: 636, endPoint y: 85, distance: 119.4
click at [636, 85] on div at bounding box center [599, 178] width 149 height 331
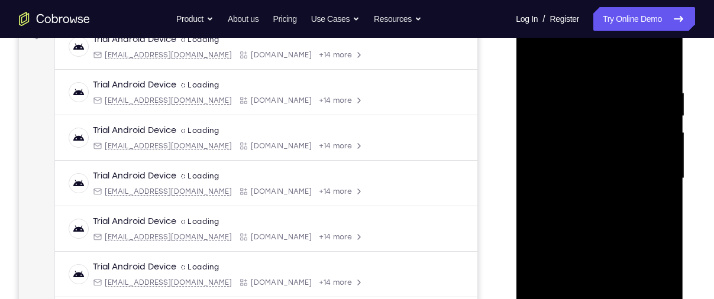
drag, startPoint x: 593, startPoint y: 186, endPoint x: 591, endPoint y: 62, distance: 124.8
click at [591, 62] on div at bounding box center [599, 178] width 149 height 331
drag, startPoint x: 620, startPoint y: 179, endPoint x: 626, endPoint y: 118, distance: 61.2
click at [626, 118] on div at bounding box center [599, 178] width 149 height 331
click at [621, 135] on div at bounding box center [599, 178] width 149 height 331
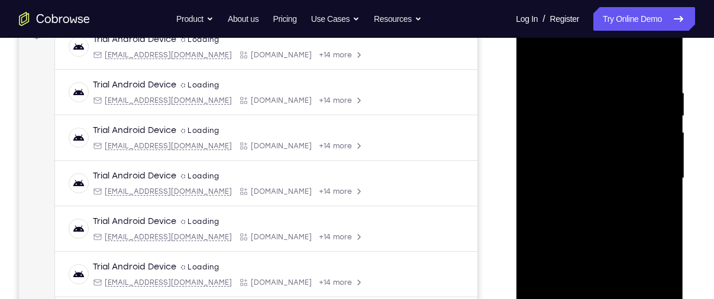
drag, startPoint x: 612, startPoint y: 166, endPoint x: 611, endPoint y: 107, distance: 59.2
click at [611, 107] on div at bounding box center [599, 178] width 149 height 331
drag, startPoint x: 604, startPoint y: 186, endPoint x: 603, endPoint y: 89, distance: 96.4
click at [603, 89] on div at bounding box center [599, 178] width 149 height 331
click at [601, 200] on div at bounding box center [599, 178] width 149 height 331
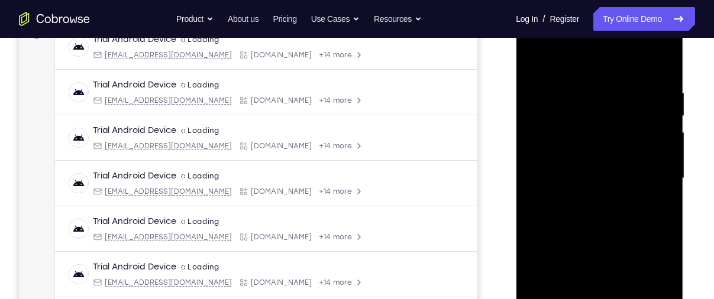
drag, startPoint x: 601, startPoint y: 200, endPoint x: 611, endPoint y: 98, distance: 102.8
click at [611, 98] on div at bounding box center [599, 178] width 149 height 331
click at [663, 56] on div at bounding box center [599, 178] width 149 height 331
drag, startPoint x: 622, startPoint y: 198, endPoint x: 626, endPoint y: 67, distance: 130.8
click at [626, 67] on div at bounding box center [599, 178] width 149 height 331
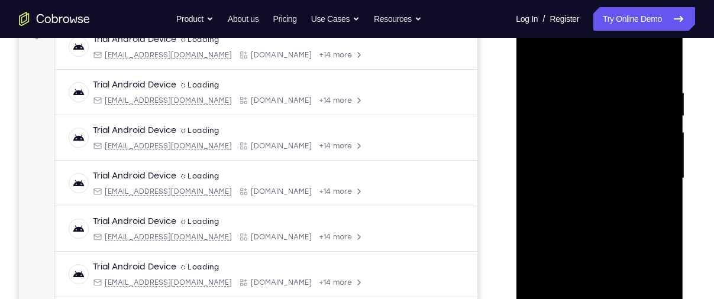
drag, startPoint x: 623, startPoint y: 238, endPoint x: 617, endPoint y: 41, distance: 196.4
click at [617, 41] on div at bounding box center [599, 178] width 149 height 331
drag, startPoint x: 626, startPoint y: 140, endPoint x: 614, endPoint y: 43, distance: 98.4
click at [614, 43] on div at bounding box center [599, 178] width 149 height 331
drag, startPoint x: 616, startPoint y: 209, endPoint x: 617, endPoint y: 127, distance: 81.6
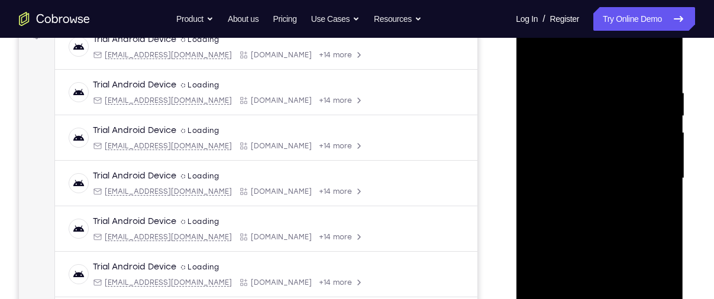
click at [617, 127] on div at bounding box center [599, 178] width 149 height 331
drag, startPoint x: 619, startPoint y: 218, endPoint x: 621, endPoint y: 54, distance: 163.2
click at [621, 54] on div at bounding box center [599, 178] width 149 height 331
drag, startPoint x: 616, startPoint y: 193, endPoint x: 621, endPoint y: 104, distance: 89.4
click at [621, 104] on div at bounding box center [599, 178] width 149 height 331
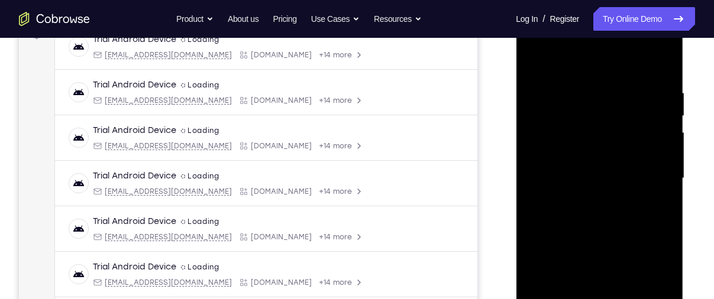
drag, startPoint x: 615, startPoint y: 197, endPoint x: 615, endPoint y: 90, distance: 107.0
click at [615, 90] on div at bounding box center [599, 178] width 149 height 331
drag, startPoint x: 614, startPoint y: 192, endPoint x: 614, endPoint y: 96, distance: 95.2
click at [614, 96] on div at bounding box center [599, 178] width 149 height 331
drag, startPoint x: 608, startPoint y: 207, endPoint x: 600, endPoint y: 68, distance: 139.2
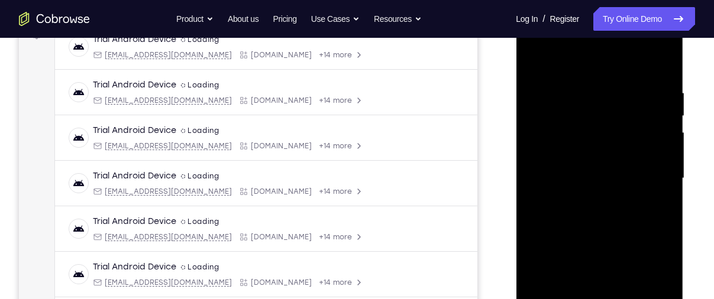
click at [600, 68] on div at bounding box center [599, 178] width 149 height 331
drag, startPoint x: 611, startPoint y: 205, endPoint x: 610, endPoint y: 130, distance: 75.1
click at [610, 130] on div at bounding box center [599, 178] width 149 height 331
drag, startPoint x: 611, startPoint y: 222, endPoint x: 622, endPoint y: 47, distance: 175.4
click at [622, 47] on div at bounding box center [599, 178] width 149 height 331
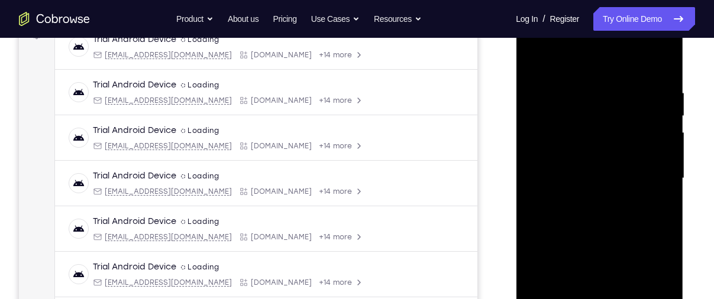
drag, startPoint x: 610, startPoint y: 185, endPoint x: 613, endPoint y: 141, distance: 43.2
click at [613, 141] on div at bounding box center [599, 178] width 149 height 331
drag, startPoint x: 607, startPoint y: 216, endPoint x: 615, endPoint y: 83, distance: 133.9
click at [615, 83] on div at bounding box center [599, 178] width 149 height 331
drag, startPoint x: 617, startPoint y: 214, endPoint x: 622, endPoint y: 88, distance: 126.1
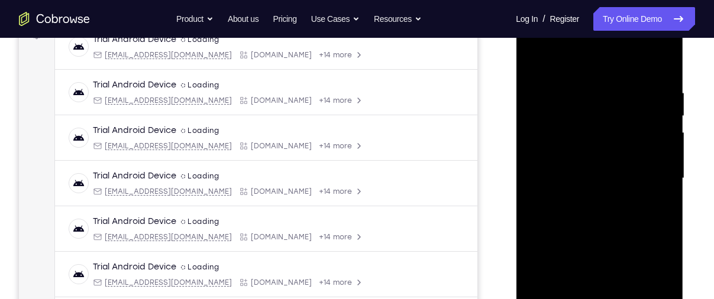
click at [622, 88] on div at bounding box center [599, 178] width 149 height 331
drag, startPoint x: 609, startPoint y: 193, endPoint x: 605, endPoint y: 44, distance: 149.1
click at [605, 44] on div at bounding box center [599, 178] width 149 height 331
drag, startPoint x: 609, startPoint y: 157, endPoint x: 626, endPoint y: 22, distance: 135.3
click at [626, 22] on div at bounding box center [599, 178] width 149 height 331
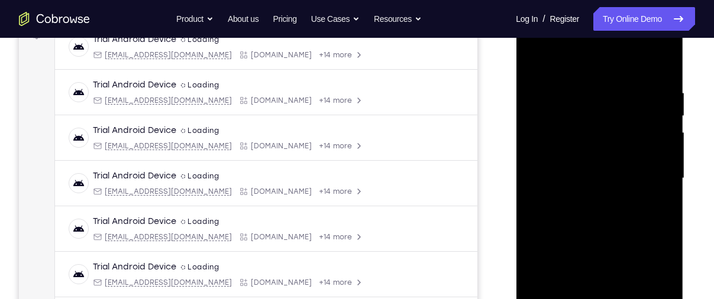
drag, startPoint x: 627, startPoint y: 227, endPoint x: 629, endPoint y: 97, distance: 130.1
click at [629, 97] on div at bounding box center [599, 178] width 149 height 331
drag, startPoint x: 625, startPoint y: 220, endPoint x: 621, endPoint y: 56, distance: 164.4
click at [621, 56] on div at bounding box center [599, 178] width 149 height 331
drag, startPoint x: 622, startPoint y: 208, endPoint x: 624, endPoint y: 160, distance: 48.6
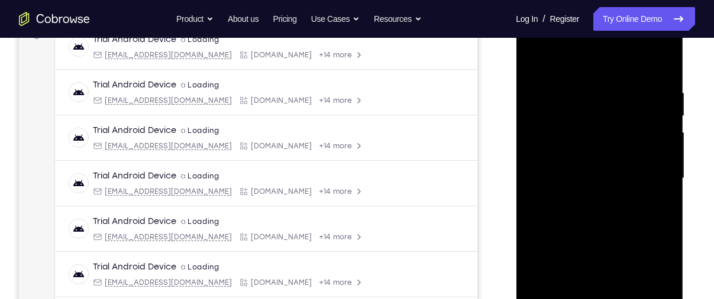
click at [624, 160] on div at bounding box center [599, 178] width 149 height 331
drag, startPoint x: 619, startPoint y: 212, endPoint x: 619, endPoint y: 89, distance: 122.4
click at [619, 89] on div at bounding box center [599, 178] width 149 height 331
drag, startPoint x: 611, startPoint y: 213, endPoint x: 617, endPoint y: 122, distance: 91.2
click at [617, 122] on div at bounding box center [599, 178] width 149 height 331
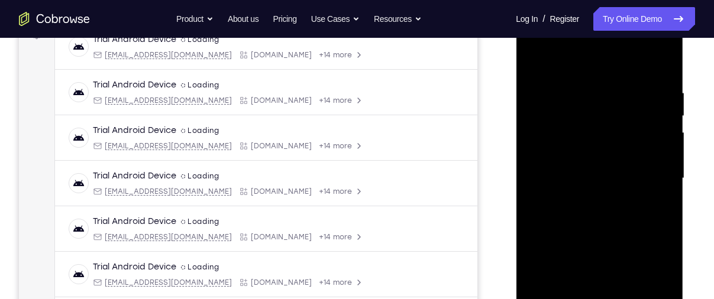
drag, startPoint x: 618, startPoint y: 188, endPoint x: 625, endPoint y: 134, distance: 54.2
click at [625, 134] on div at bounding box center [599, 178] width 149 height 331
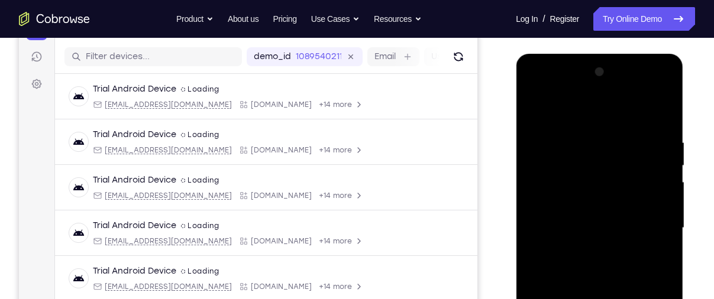
click at [662, 105] on div at bounding box center [599, 228] width 149 height 331
drag, startPoint x: 645, startPoint y: 174, endPoint x: 644, endPoint y: 66, distance: 108.2
click at [644, 66] on div at bounding box center [599, 228] width 149 height 331
drag, startPoint x: 638, startPoint y: 205, endPoint x: 645, endPoint y: 116, distance: 89.0
click at [645, 116] on div at bounding box center [599, 228] width 149 height 331
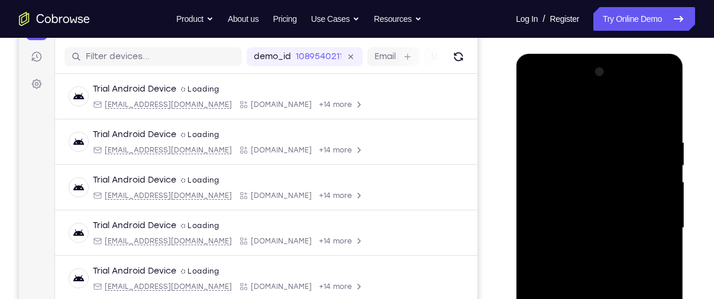
drag, startPoint x: 609, startPoint y: 241, endPoint x: 623, endPoint y: 122, distance: 120.3
click at [623, 122] on div at bounding box center [599, 228] width 149 height 331
drag, startPoint x: 609, startPoint y: 225, endPoint x: 611, endPoint y: 196, distance: 29.1
click at [611, 196] on div at bounding box center [599, 228] width 149 height 331
drag, startPoint x: 611, startPoint y: 196, endPoint x: 610, endPoint y: 149, distance: 46.7
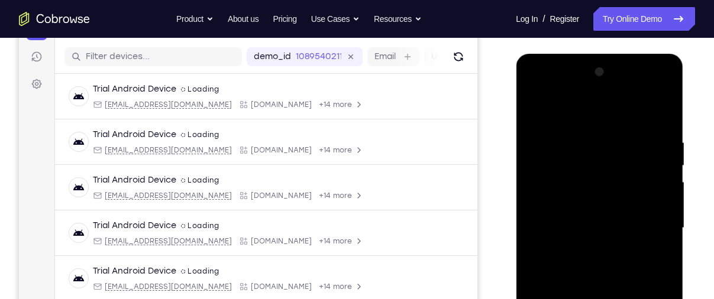
click at [610, 149] on div at bounding box center [599, 228] width 149 height 331
drag, startPoint x: 599, startPoint y: 224, endPoint x: 595, endPoint y: 133, distance: 91.2
click at [595, 133] on div at bounding box center [599, 228] width 149 height 331
drag, startPoint x: 602, startPoint y: 234, endPoint x: 613, endPoint y: 158, distance: 76.4
click at [613, 158] on div at bounding box center [599, 228] width 149 height 331
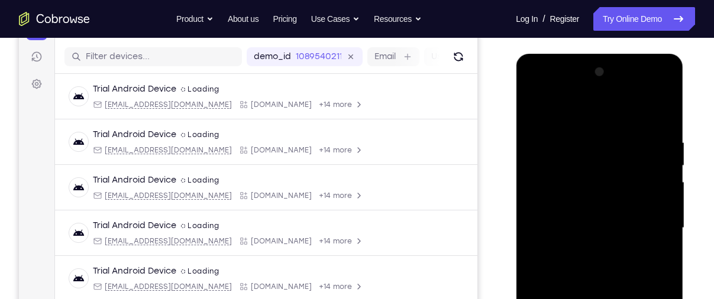
click at [611, 132] on div at bounding box center [599, 228] width 149 height 331
drag, startPoint x: 606, startPoint y: 222, endPoint x: 611, endPoint y: 107, distance: 114.9
click at [611, 107] on div at bounding box center [599, 228] width 149 height 331
drag, startPoint x: 598, startPoint y: 235, endPoint x: 603, endPoint y: 114, distance: 121.3
click at [603, 114] on div at bounding box center [599, 228] width 149 height 331
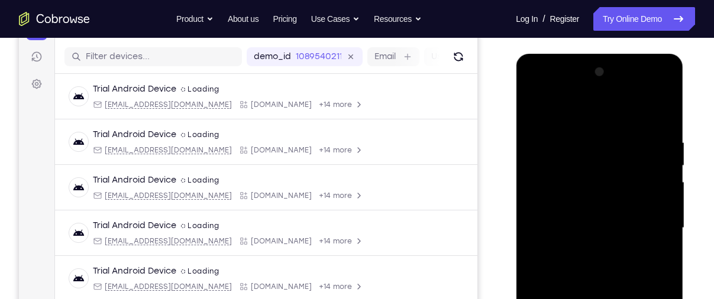
drag, startPoint x: 598, startPoint y: 199, endPoint x: 603, endPoint y: 106, distance: 93.6
click at [603, 106] on div at bounding box center [599, 228] width 149 height 331
click at [578, 190] on div at bounding box center [599, 228] width 149 height 331
drag, startPoint x: 590, startPoint y: 224, endPoint x: 590, endPoint y: 188, distance: 36.1
click at [590, 188] on div at bounding box center [599, 228] width 149 height 331
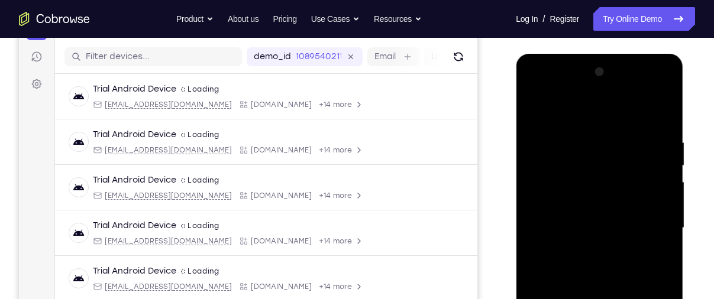
drag, startPoint x: 593, startPoint y: 228, endPoint x: 594, endPoint y: 152, distance: 75.7
click at [594, 152] on div at bounding box center [599, 228] width 149 height 331
drag, startPoint x: 606, startPoint y: 225, endPoint x: 603, endPoint y: 90, distance: 135.5
click at [603, 90] on div at bounding box center [599, 228] width 149 height 331
drag, startPoint x: 604, startPoint y: 229, endPoint x: 603, endPoint y: 69, distance: 160.3
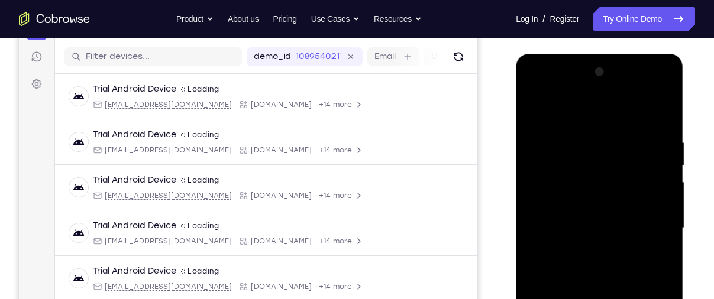
click at [603, 69] on div at bounding box center [599, 228] width 149 height 331
drag, startPoint x: 598, startPoint y: 215, endPoint x: 604, endPoint y: 112, distance: 103.1
click at [604, 112] on div at bounding box center [599, 228] width 149 height 331
drag, startPoint x: 601, startPoint y: 209, endPoint x: 609, endPoint y: 166, distance: 43.8
click at [609, 166] on div at bounding box center [599, 228] width 149 height 331
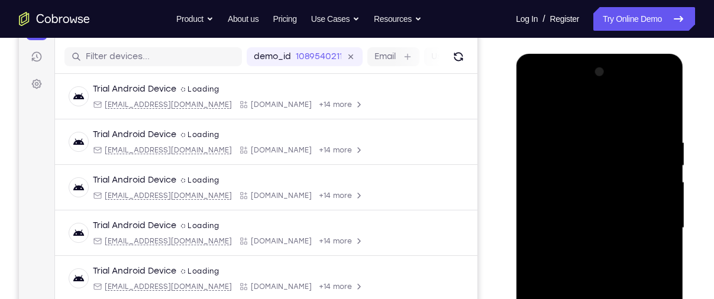
drag, startPoint x: 608, startPoint y: 201, endPoint x: 606, endPoint y: 128, distance: 72.8
click at [606, 128] on div at bounding box center [599, 228] width 149 height 331
drag, startPoint x: 606, startPoint y: 217, endPoint x: 604, endPoint y: 117, distance: 100.0
click at [604, 117] on div at bounding box center [599, 228] width 149 height 331
drag, startPoint x: 603, startPoint y: 225, endPoint x: 601, endPoint y: 157, distance: 68.6
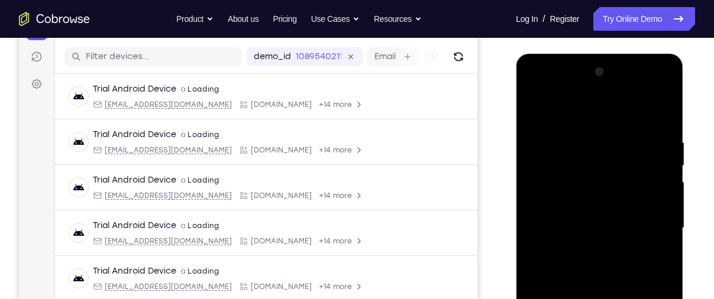
click at [601, 157] on div at bounding box center [599, 228] width 149 height 331
drag, startPoint x: 606, startPoint y: 215, endPoint x: 617, endPoint y: 150, distance: 65.3
click at [617, 150] on div at bounding box center [599, 228] width 149 height 331
drag, startPoint x: 615, startPoint y: 209, endPoint x: 622, endPoint y: 112, distance: 97.2
click at [622, 112] on div at bounding box center [599, 228] width 149 height 331
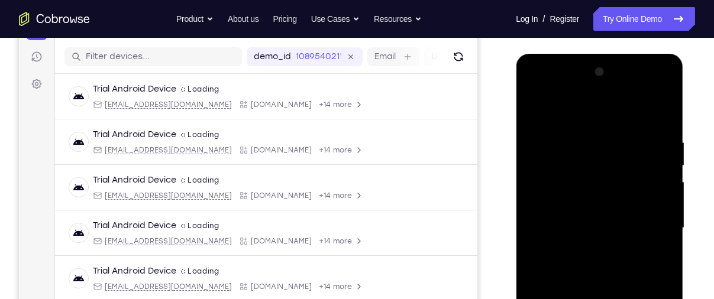
drag, startPoint x: 614, startPoint y: 208, endPoint x: 622, endPoint y: 125, distance: 83.2
click at [622, 125] on div at bounding box center [599, 228] width 149 height 331
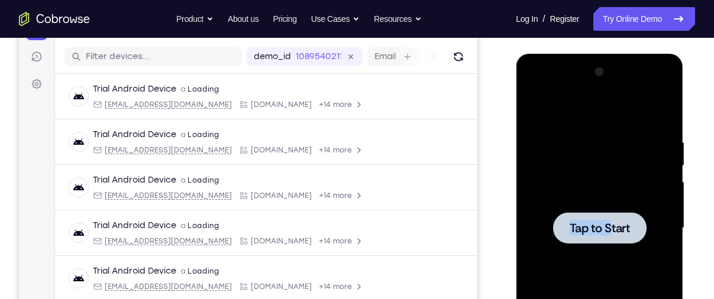
drag, startPoint x: 620, startPoint y: 201, endPoint x: 609, endPoint y: 222, distance: 24.1
click at [609, 222] on div "Tap to Start" at bounding box center [599, 228] width 149 height 331
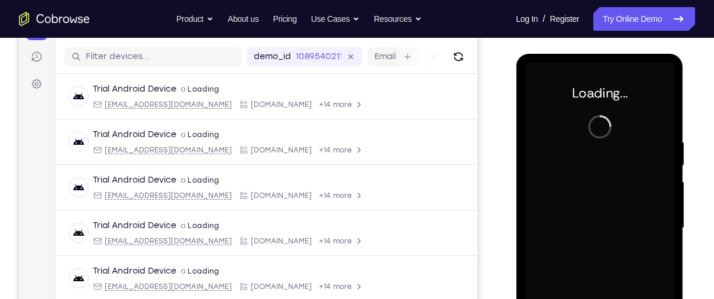
click at [609, 222] on div at bounding box center [599, 228] width 149 height 331
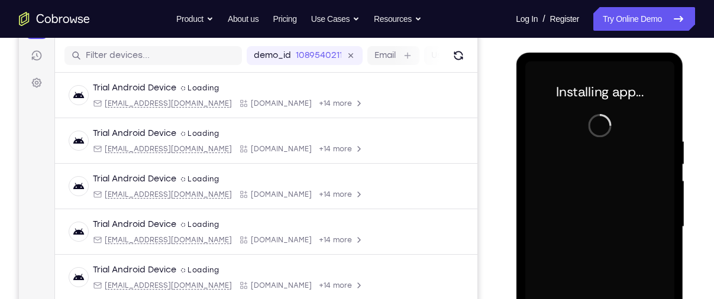
scroll to position [272, 0]
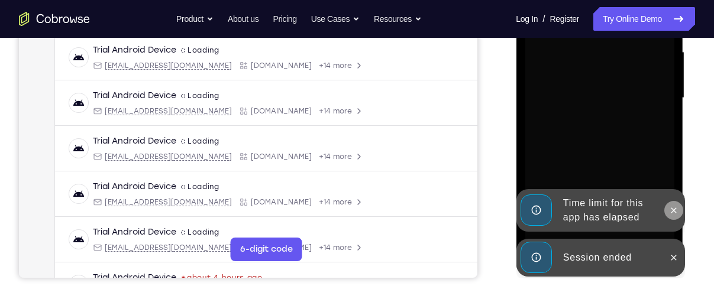
click at [671, 209] on icon at bounding box center [672, 210] width 9 height 9
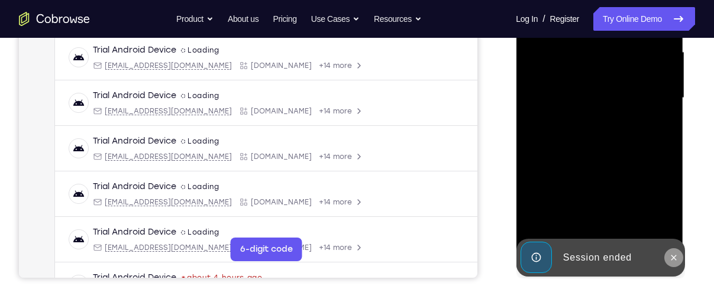
click at [670, 252] on button at bounding box center [673, 257] width 19 height 19
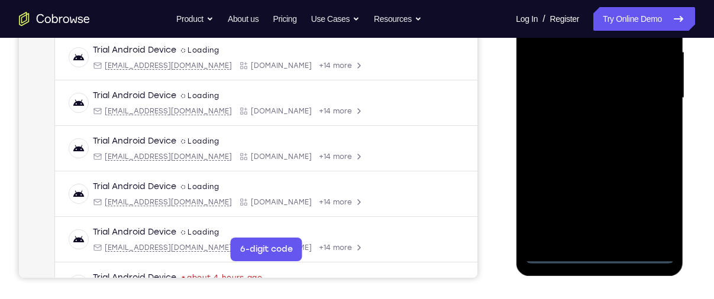
click at [591, 260] on div at bounding box center [599, 98] width 149 height 331
click at [649, 191] on div at bounding box center [599, 98] width 149 height 331
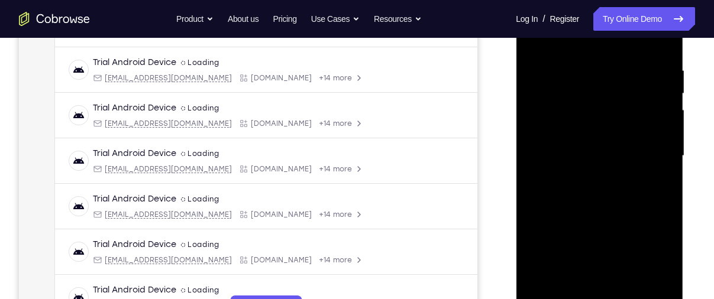
click at [645, 268] on div at bounding box center [599, 156] width 149 height 331
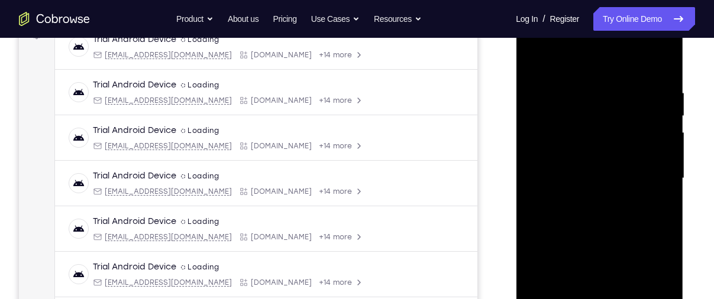
click at [593, 65] on div at bounding box center [599, 178] width 149 height 331
click at [547, 144] on div at bounding box center [599, 178] width 149 height 331
click at [580, 184] on div at bounding box center [599, 178] width 149 height 331
click at [584, 169] on div at bounding box center [599, 178] width 149 height 331
click at [594, 196] on div at bounding box center [599, 178] width 149 height 331
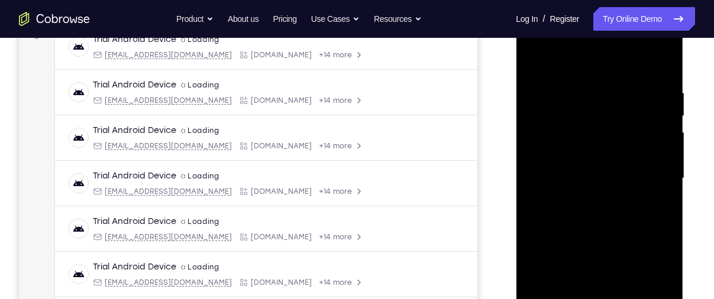
click at [657, 64] on div at bounding box center [599, 178] width 149 height 331
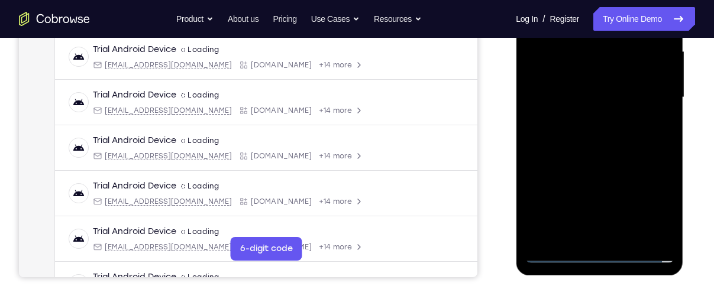
scroll to position [274, 0]
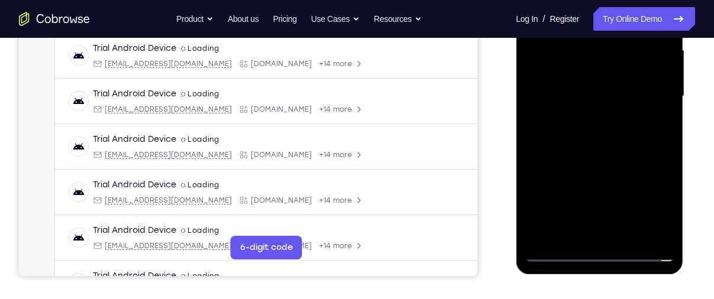
click at [605, 228] on div at bounding box center [599, 96] width 149 height 331
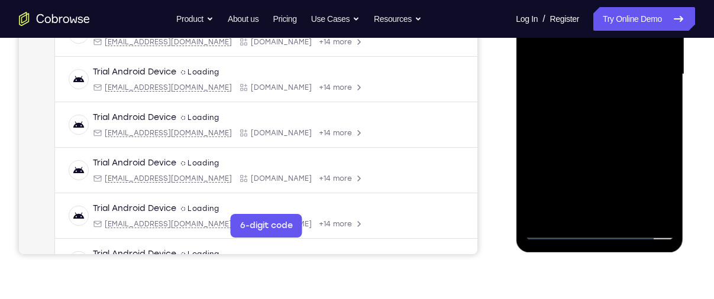
scroll to position [297, 0]
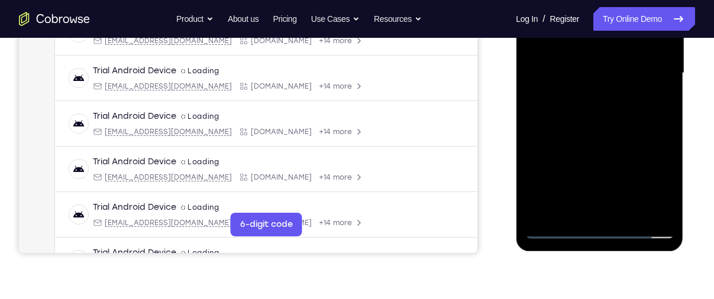
drag, startPoint x: 599, startPoint y: 155, endPoint x: 600, endPoint y: 40, distance: 114.7
click at [600, 40] on div at bounding box center [599, 73] width 149 height 331
drag, startPoint x: 602, startPoint y: 161, endPoint x: 613, endPoint y: 76, distance: 85.9
click at [613, 76] on div at bounding box center [599, 73] width 149 height 331
drag, startPoint x: 607, startPoint y: 149, endPoint x: 616, endPoint y: 57, distance: 92.2
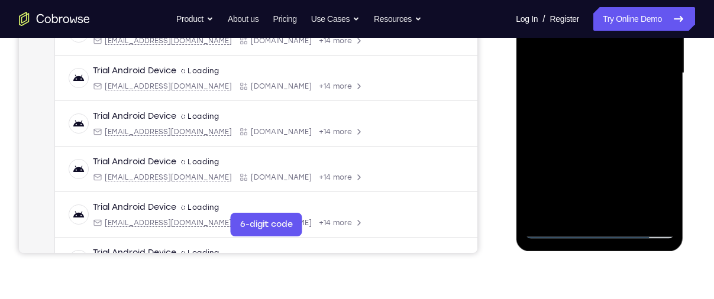
click at [616, 57] on div at bounding box center [599, 73] width 149 height 331
drag, startPoint x: 606, startPoint y: 166, endPoint x: 621, endPoint y: 25, distance: 141.6
click at [621, 25] on div at bounding box center [599, 73] width 149 height 331
drag, startPoint x: 609, startPoint y: 163, endPoint x: 630, endPoint y: 51, distance: 113.7
click at [630, 51] on div at bounding box center [599, 73] width 149 height 331
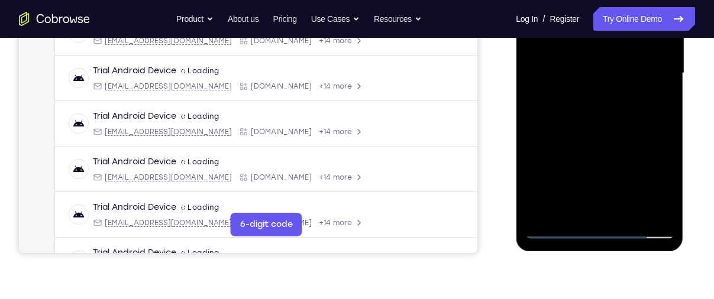
drag, startPoint x: 609, startPoint y: 163, endPoint x: 622, endPoint y: 103, distance: 61.7
click at [622, 103] on div at bounding box center [599, 73] width 149 height 331
drag, startPoint x: 619, startPoint y: 150, endPoint x: 626, endPoint y: 80, distance: 70.2
click at [626, 80] on div at bounding box center [599, 73] width 149 height 331
drag, startPoint x: 607, startPoint y: 164, endPoint x: 619, endPoint y: 75, distance: 90.7
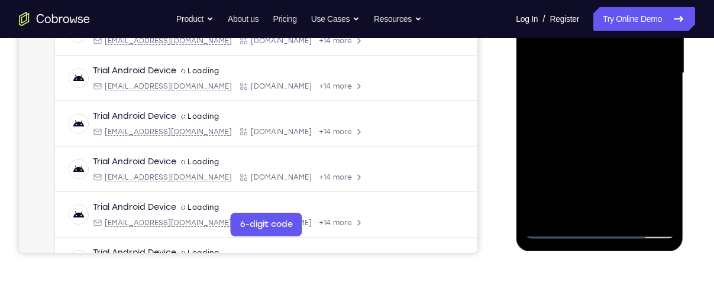
click at [619, 75] on div at bounding box center [599, 73] width 149 height 331
drag, startPoint x: 609, startPoint y: 189, endPoint x: 617, endPoint y: 88, distance: 102.1
click at [617, 88] on div at bounding box center [599, 73] width 149 height 331
drag, startPoint x: 614, startPoint y: 183, endPoint x: 623, endPoint y: 63, distance: 119.8
click at [623, 63] on div at bounding box center [599, 73] width 149 height 331
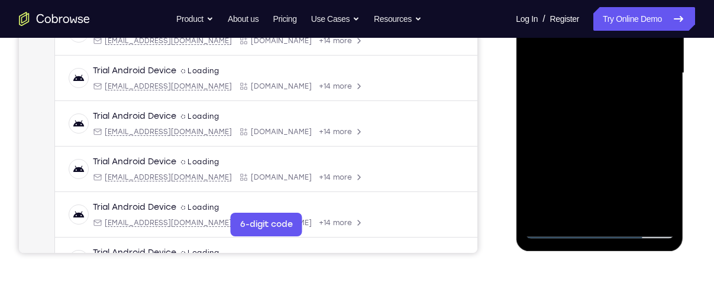
drag, startPoint x: 616, startPoint y: 187, endPoint x: 631, endPoint y: 57, distance: 131.5
click at [631, 57] on div at bounding box center [599, 73] width 149 height 331
drag, startPoint x: 623, startPoint y: 156, endPoint x: 630, endPoint y: 76, distance: 80.7
click at [630, 76] on div at bounding box center [599, 73] width 149 height 331
drag, startPoint x: 623, startPoint y: 168, endPoint x: 629, endPoint y: 70, distance: 98.3
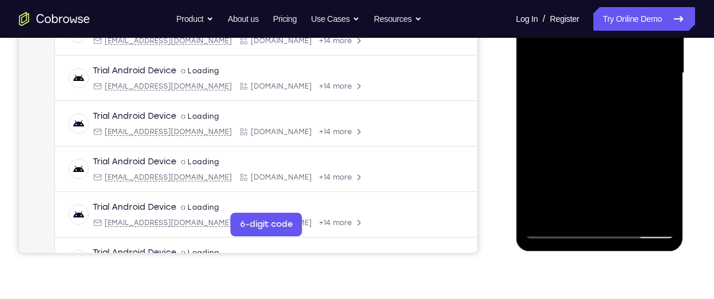
click at [629, 70] on div at bounding box center [599, 73] width 149 height 331
drag, startPoint x: 620, startPoint y: 183, endPoint x: 637, endPoint y: 87, distance: 97.8
click at [637, 87] on div at bounding box center [599, 73] width 149 height 331
drag, startPoint x: 621, startPoint y: 175, endPoint x: 633, endPoint y: 90, distance: 85.4
click at [633, 90] on div at bounding box center [599, 73] width 149 height 331
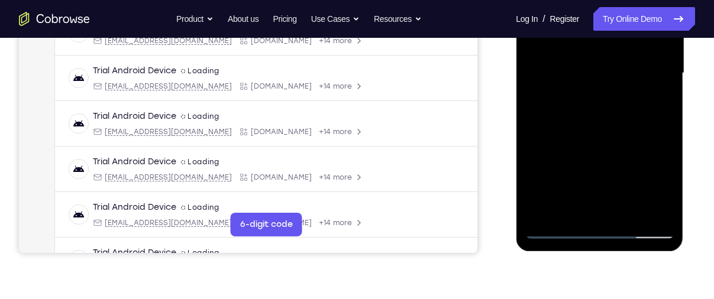
drag, startPoint x: 627, startPoint y: 181, endPoint x: 642, endPoint y: 80, distance: 102.2
click at [642, 80] on div at bounding box center [599, 73] width 149 height 331
drag, startPoint x: 619, startPoint y: 174, endPoint x: 634, endPoint y: 110, distance: 65.6
click at [634, 110] on div at bounding box center [599, 73] width 149 height 331
click at [565, 131] on div at bounding box center [599, 73] width 149 height 331
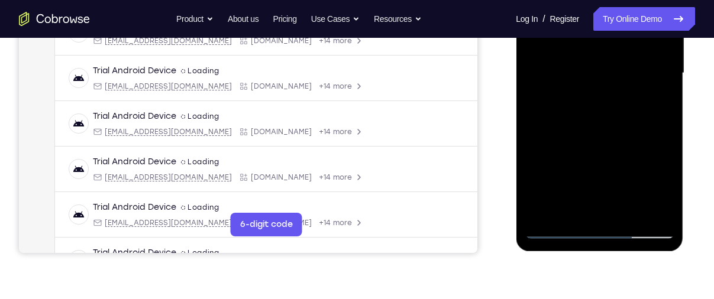
drag, startPoint x: 600, startPoint y: 157, endPoint x: 601, endPoint y: -5, distance: 162.6
click at [601, 0] on div at bounding box center [599, 73] width 149 height 331
drag, startPoint x: 613, startPoint y: 182, endPoint x: 622, endPoint y: 63, distance: 119.2
click at [622, 63] on div at bounding box center [599, 73] width 149 height 331
drag, startPoint x: 619, startPoint y: 149, endPoint x: 626, endPoint y: 52, distance: 97.2
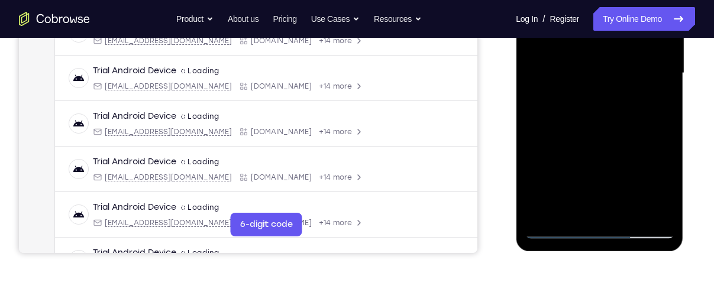
click at [626, 52] on div at bounding box center [599, 73] width 149 height 331
drag, startPoint x: 619, startPoint y: 164, endPoint x: 619, endPoint y: 124, distance: 40.8
click at [619, 124] on div at bounding box center [599, 73] width 149 height 331
drag, startPoint x: 610, startPoint y: 170, endPoint x: 616, endPoint y: 128, distance: 42.4
click at [616, 128] on div at bounding box center [599, 73] width 149 height 331
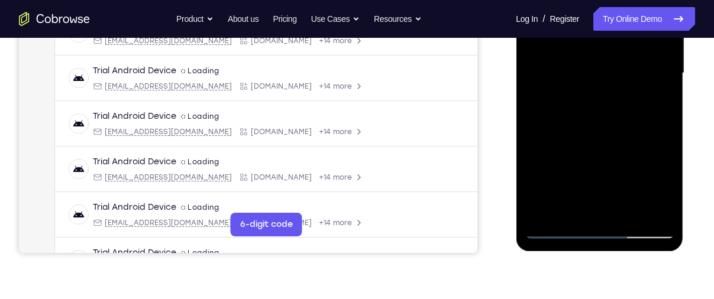
drag, startPoint x: 614, startPoint y: 165, endPoint x: 617, endPoint y: 93, distance: 71.6
click at [617, 93] on div at bounding box center [599, 73] width 149 height 331
drag, startPoint x: 609, startPoint y: 166, endPoint x: 619, endPoint y: 96, distance: 70.4
click at [619, 96] on div at bounding box center [599, 73] width 149 height 331
drag, startPoint x: 616, startPoint y: 161, endPoint x: 624, endPoint y: 92, distance: 69.1
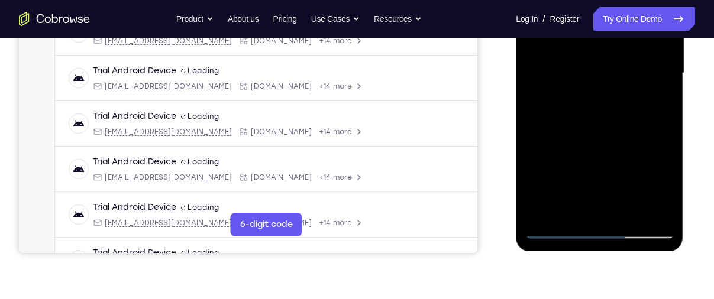
click at [624, 92] on div at bounding box center [599, 73] width 149 height 331
drag, startPoint x: 602, startPoint y: 153, endPoint x: 617, endPoint y: 64, distance: 90.0
click at [617, 64] on div at bounding box center [599, 73] width 149 height 331
drag, startPoint x: 607, startPoint y: 167, endPoint x: 618, endPoint y: 91, distance: 76.5
click at [618, 91] on div at bounding box center [599, 73] width 149 height 331
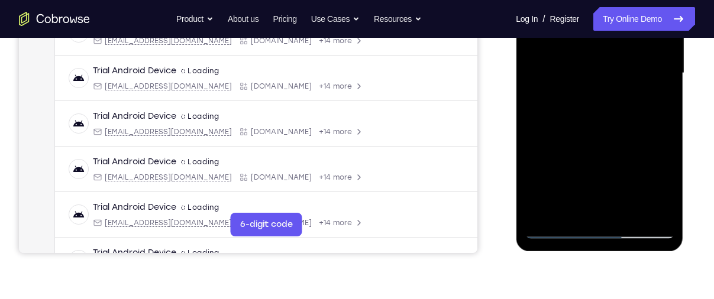
drag, startPoint x: 610, startPoint y: 177, endPoint x: 625, endPoint y: 58, distance: 119.8
click at [625, 58] on div at bounding box center [599, 73] width 149 height 331
drag, startPoint x: 614, startPoint y: 179, endPoint x: 621, endPoint y: 76, distance: 102.6
click at [621, 76] on div at bounding box center [599, 73] width 149 height 331
drag, startPoint x: 617, startPoint y: 172, endPoint x: 638, endPoint y: 102, distance: 72.4
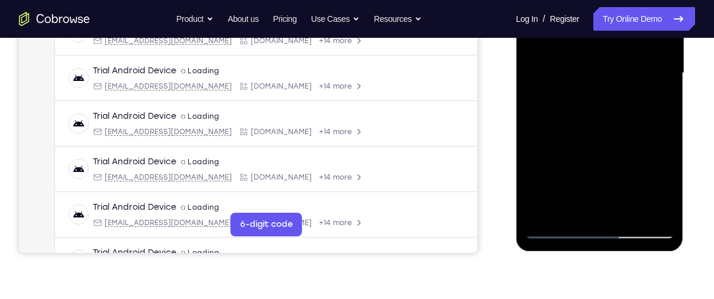
click at [638, 102] on div at bounding box center [599, 73] width 149 height 331
click at [616, 77] on div at bounding box center [599, 73] width 149 height 331
drag, startPoint x: 622, startPoint y: 176, endPoint x: 623, endPoint y: 85, distance: 91.1
click at [623, 85] on div at bounding box center [599, 73] width 149 height 331
drag, startPoint x: 617, startPoint y: 180, endPoint x: 627, endPoint y: 81, distance: 99.9
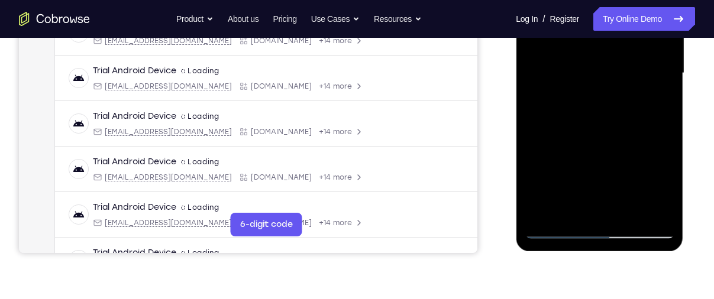
click at [627, 81] on div at bounding box center [599, 73] width 149 height 331
drag, startPoint x: 625, startPoint y: 179, endPoint x: 635, endPoint y: 103, distance: 75.8
click at [635, 103] on div at bounding box center [599, 73] width 149 height 331
drag, startPoint x: 620, startPoint y: 184, endPoint x: 634, endPoint y: 75, distance: 109.7
click at [634, 75] on div at bounding box center [599, 73] width 149 height 331
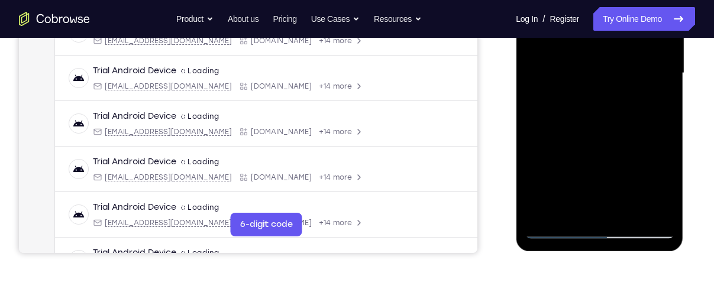
drag, startPoint x: 610, startPoint y: 162, endPoint x: 616, endPoint y: 54, distance: 107.8
click at [616, 54] on div at bounding box center [599, 73] width 149 height 331
drag, startPoint x: 613, startPoint y: 170, endPoint x: 622, endPoint y: 54, distance: 116.9
click at [622, 54] on div at bounding box center [599, 73] width 149 height 331
drag, startPoint x: 618, startPoint y: 150, endPoint x: 619, endPoint y: 121, distance: 29.6
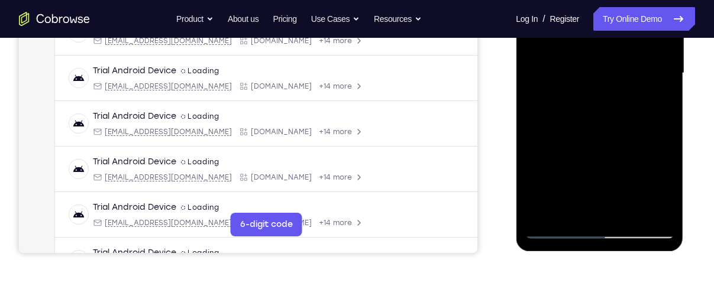
click at [619, 121] on div at bounding box center [599, 73] width 149 height 331
drag, startPoint x: 612, startPoint y: 176, endPoint x: 614, endPoint y: 85, distance: 90.5
click at [614, 85] on div at bounding box center [599, 73] width 149 height 331
drag, startPoint x: 607, startPoint y: 160, endPoint x: 616, endPoint y: 105, distance: 55.6
click at [616, 105] on div at bounding box center [599, 73] width 149 height 331
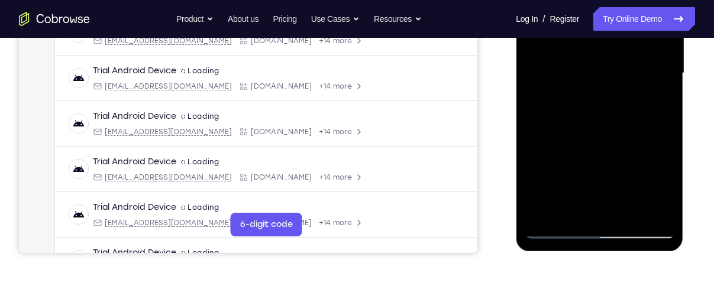
click at [572, 111] on div at bounding box center [599, 73] width 149 height 331
drag, startPoint x: 604, startPoint y: 167, endPoint x: 618, endPoint y: 30, distance: 137.9
click at [618, 30] on div at bounding box center [599, 73] width 149 height 331
drag, startPoint x: 615, startPoint y: 163, endPoint x: 613, endPoint y: 40, distance: 123.0
click at [613, 40] on div at bounding box center [599, 73] width 149 height 331
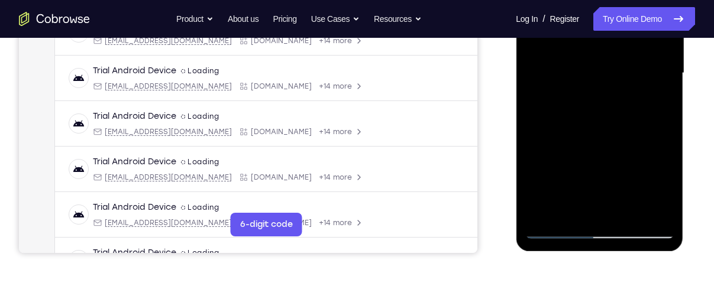
drag, startPoint x: 608, startPoint y: 156, endPoint x: 616, endPoint y: 63, distance: 93.8
click at [616, 63] on div at bounding box center [599, 73] width 149 height 331
drag, startPoint x: 606, startPoint y: 154, endPoint x: 619, endPoint y: 66, distance: 88.4
click at [619, 66] on div at bounding box center [599, 73] width 149 height 331
drag, startPoint x: 607, startPoint y: 163, endPoint x: 617, endPoint y: 59, distance: 104.6
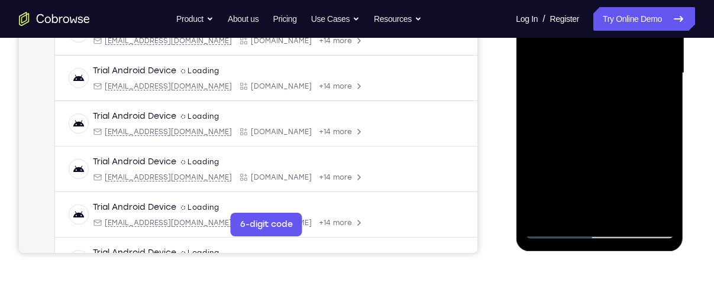
click at [617, 59] on div at bounding box center [599, 73] width 149 height 331
drag, startPoint x: 600, startPoint y: 163, endPoint x: 602, endPoint y: 95, distance: 68.1
click at [602, 95] on div at bounding box center [599, 73] width 149 height 331
drag, startPoint x: 603, startPoint y: 179, endPoint x: 621, endPoint y: 57, distance: 123.1
click at [621, 57] on div at bounding box center [599, 73] width 149 height 331
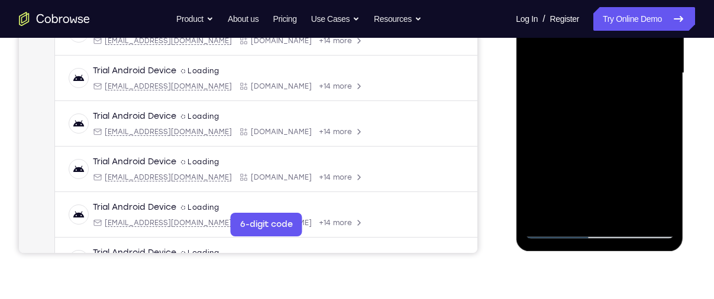
drag, startPoint x: 613, startPoint y: 147, endPoint x: 633, endPoint y: 70, distance: 78.7
click at [633, 70] on div at bounding box center [599, 73] width 149 height 331
drag, startPoint x: 609, startPoint y: 169, endPoint x: 619, endPoint y: 82, distance: 87.6
click at [619, 82] on div at bounding box center [599, 73] width 149 height 331
drag, startPoint x: 614, startPoint y: 158, endPoint x: 625, endPoint y: 67, distance: 91.7
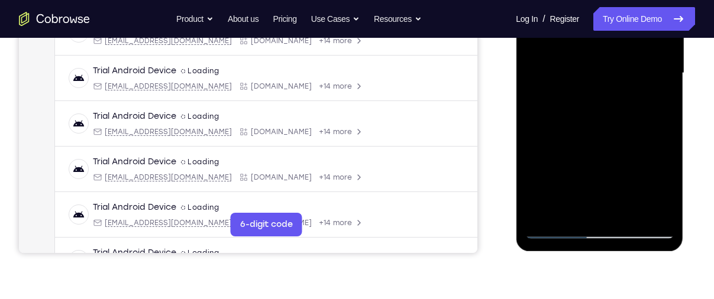
click at [625, 67] on div at bounding box center [599, 73] width 149 height 331
drag, startPoint x: 613, startPoint y: 150, endPoint x: 622, endPoint y: 85, distance: 65.7
click at [622, 85] on div at bounding box center [599, 73] width 149 height 331
drag, startPoint x: 612, startPoint y: 144, endPoint x: 619, endPoint y: 89, distance: 56.0
click at [619, 89] on div at bounding box center [599, 73] width 149 height 331
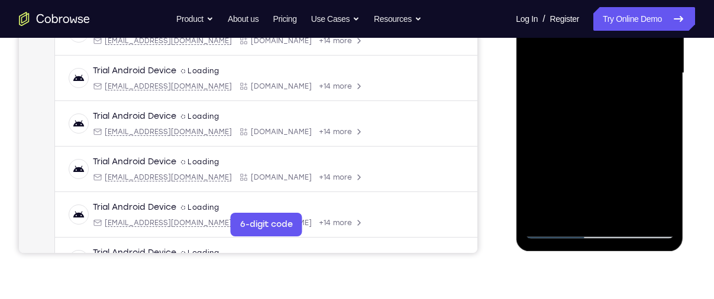
drag, startPoint x: 602, startPoint y: 179, endPoint x: 614, endPoint y: 97, distance: 82.6
click at [614, 97] on div at bounding box center [599, 73] width 149 height 331
drag, startPoint x: 601, startPoint y: 172, endPoint x: 613, endPoint y: 77, distance: 95.9
click at [613, 77] on div at bounding box center [599, 73] width 149 height 331
drag, startPoint x: 606, startPoint y: 173, endPoint x: 620, endPoint y: 82, distance: 92.1
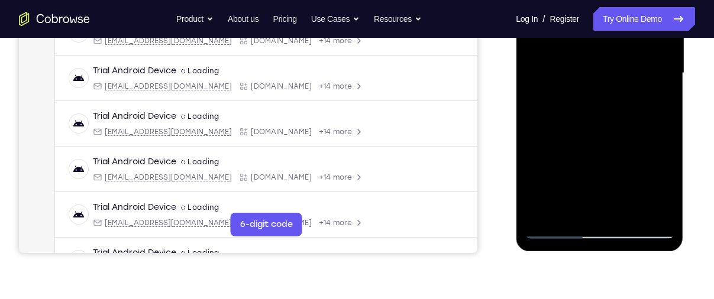
click at [620, 82] on div at bounding box center [599, 73] width 149 height 331
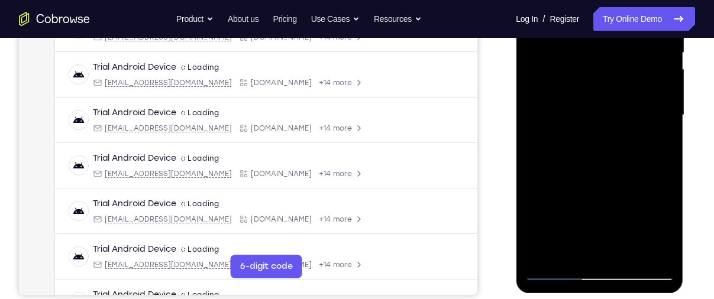
scroll to position [254, 0]
drag, startPoint x: 620, startPoint y: 200, endPoint x: 628, endPoint y: 40, distance: 159.9
click at [628, 40] on div at bounding box center [599, 115] width 149 height 331
drag, startPoint x: 613, startPoint y: 214, endPoint x: 633, endPoint y: 66, distance: 149.9
click at [633, 66] on div at bounding box center [599, 115] width 149 height 331
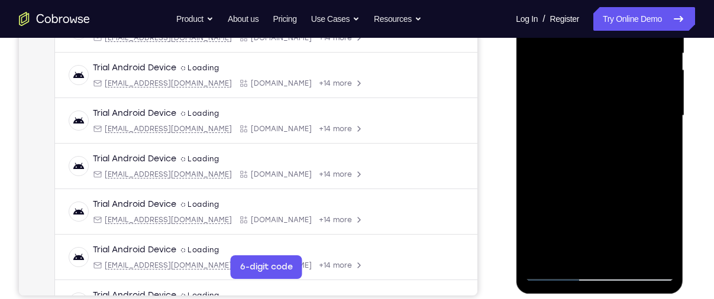
drag, startPoint x: 611, startPoint y: 186, endPoint x: 621, endPoint y: 115, distance: 71.0
click at [621, 115] on div at bounding box center [599, 115] width 149 height 331
drag, startPoint x: 603, startPoint y: 188, endPoint x: 615, endPoint y: 70, distance: 118.3
click at [615, 70] on div at bounding box center [599, 115] width 149 height 331
drag, startPoint x: 607, startPoint y: 175, endPoint x: 611, endPoint y: 43, distance: 131.9
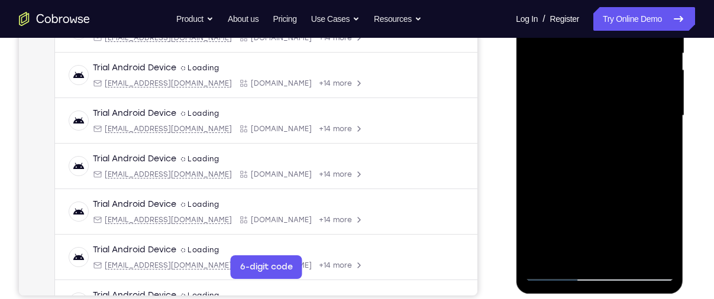
click at [611, 43] on div at bounding box center [599, 115] width 149 height 331
click at [603, 119] on div at bounding box center [599, 115] width 149 height 331
drag, startPoint x: 609, startPoint y: 197, endPoint x: 615, endPoint y: 130, distance: 67.1
click at [615, 130] on div at bounding box center [599, 115] width 149 height 331
drag, startPoint x: 610, startPoint y: 215, endPoint x: 618, endPoint y: 101, distance: 114.4
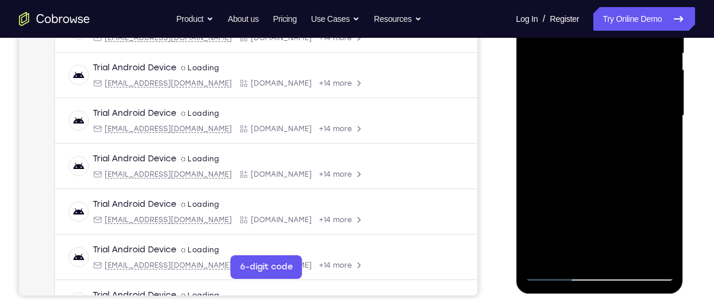
click at [618, 101] on div at bounding box center [599, 115] width 149 height 331
drag, startPoint x: 608, startPoint y: 184, endPoint x: 615, endPoint y: 106, distance: 78.4
click at [615, 106] on div at bounding box center [599, 115] width 149 height 331
drag, startPoint x: 595, startPoint y: 202, endPoint x: 601, endPoint y: 132, distance: 69.4
click at [601, 132] on div at bounding box center [599, 115] width 149 height 331
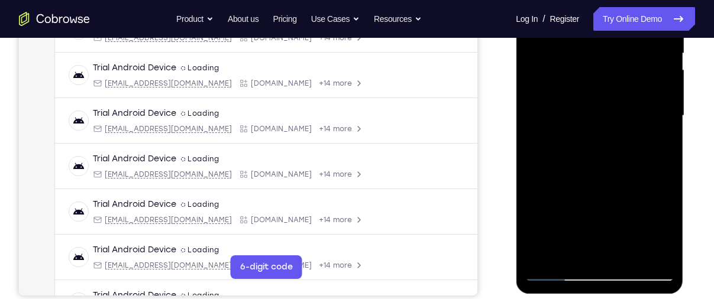
drag, startPoint x: 596, startPoint y: 199, endPoint x: 592, endPoint y: 251, distance: 52.8
click at [592, 251] on div at bounding box center [599, 115] width 149 height 331
click at [545, 79] on div at bounding box center [599, 115] width 149 height 331
drag, startPoint x: 606, startPoint y: 177, endPoint x: 607, endPoint y: 152, distance: 25.5
click at [607, 152] on div at bounding box center [599, 115] width 149 height 331
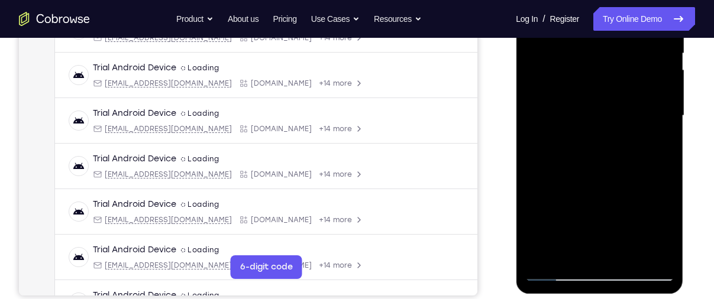
drag, startPoint x: 593, startPoint y: 170, endPoint x: 594, endPoint y: 47, distance: 123.0
click at [594, 47] on div at bounding box center [599, 115] width 149 height 331
drag, startPoint x: 597, startPoint y: 193, endPoint x: 607, endPoint y: 113, distance: 81.1
click at [607, 113] on div at bounding box center [599, 115] width 149 height 331
drag, startPoint x: 597, startPoint y: 214, endPoint x: 594, endPoint y: 145, distance: 69.2
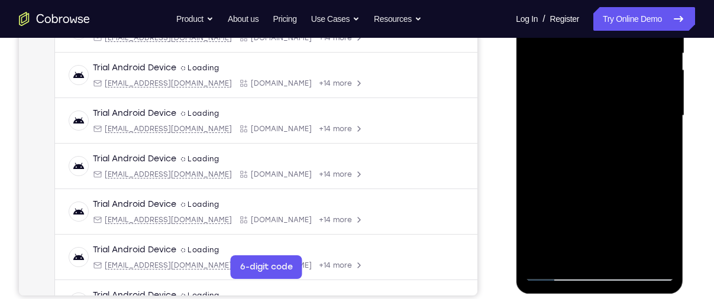
click at [594, 145] on div at bounding box center [599, 115] width 149 height 331
drag, startPoint x: 591, startPoint y: 177, endPoint x: 598, endPoint y: 92, distance: 86.0
click at [598, 92] on div at bounding box center [599, 115] width 149 height 331
drag, startPoint x: 598, startPoint y: 196, endPoint x: 603, endPoint y: 150, distance: 47.0
click at [603, 150] on div at bounding box center [599, 115] width 149 height 331
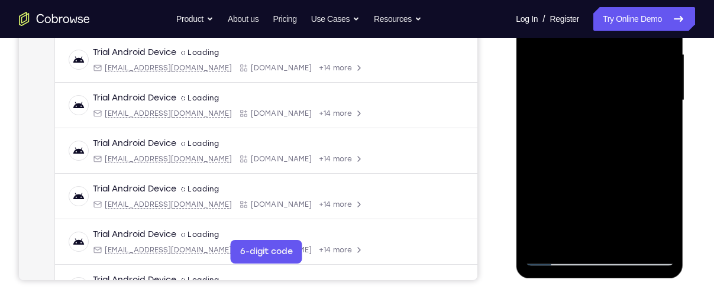
scroll to position [271, 0]
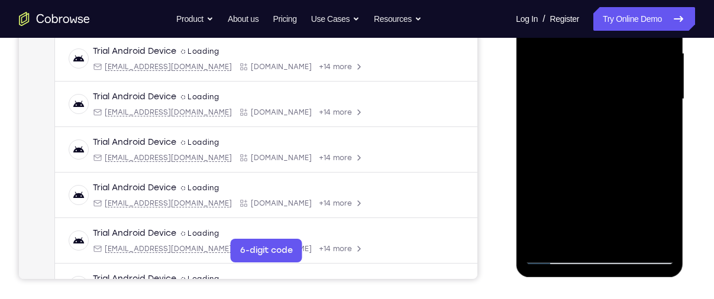
drag, startPoint x: 599, startPoint y: 212, endPoint x: 600, endPoint y: 89, distance: 123.0
click at [600, 89] on div at bounding box center [599, 99] width 149 height 331
drag, startPoint x: 600, startPoint y: 89, endPoint x: 590, endPoint y: 64, distance: 26.8
click at [590, 64] on div at bounding box center [599, 99] width 149 height 331
drag, startPoint x: 599, startPoint y: 177, endPoint x: 607, endPoint y: 86, distance: 91.4
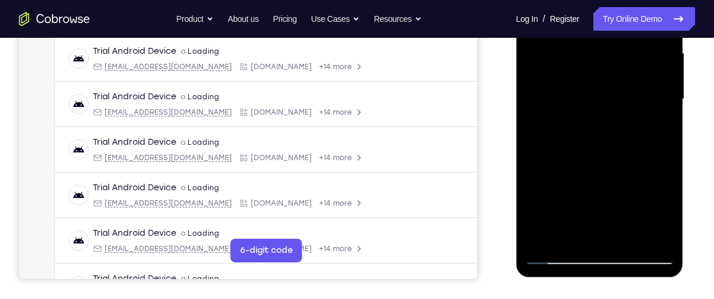
click at [607, 86] on div at bounding box center [599, 99] width 149 height 331
drag, startPoint x: 601, startPoint y: 174, endPoint x: 607, endPoint y: 101, distance: 73.5
click at [607, 101] on div at bounding box center [599, 99] width 149 height 331
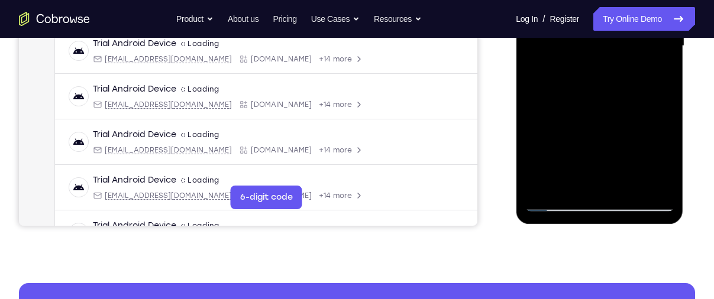
scroll to position [337, 0]
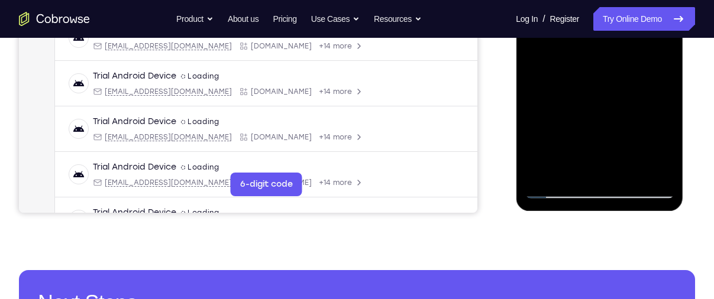
drag, startPoint x: 604, startPoint y: 131, endPoint x: 605, endPoint y: 61, distance: 69.8
click at [605, 61] on div at bounding box center [599, 33] width 149 height 331
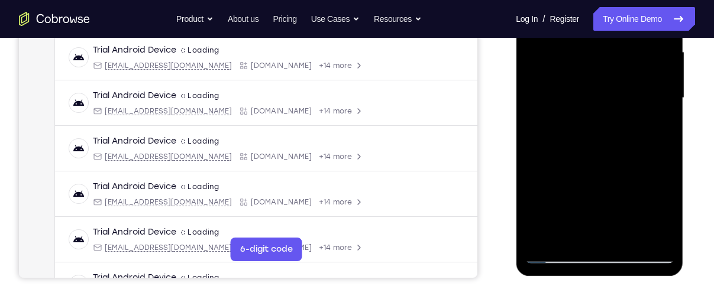
scroll to position [271, 0]
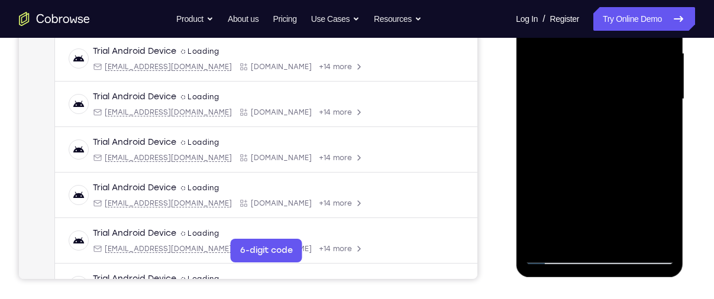
drag, startPoint x: 609, startPoint y: 174, endPoint x: 614, endPoint y: 73, distance: 100.6
click at [614, 73] on div at bounding box center [599, 99] width 149 height 331
drag, startPoint x: 610, startPoint y: 96, endPoint x: 611, endPoint y: 145, distance: 49.1
click at [611, 145] on div at bounding box center [599, 99] width 149 height 331
drag, startPoint x: 580, startPoint y: 191, endPoint x: 582, endPoint y: 60, distance: 130.7
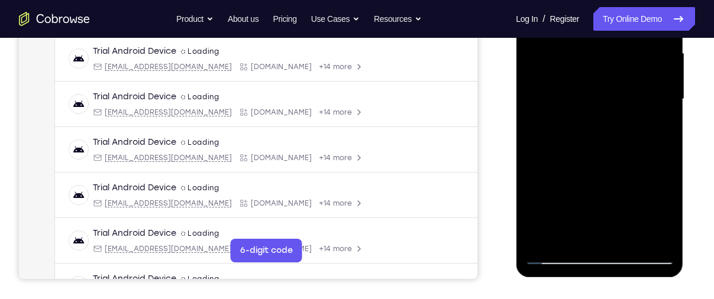
click at [582, 60] on div at bounding box center [599, 99] width 149 height 331
drag, startPoint x: 597, startPoint y: 196, endPoint x: 601, endPoint y: 91, distance: 104.8
click at [601, 91] on div at bounding box center [599, 99] width 149 height 331
drag, startPoint x: 600, startPoint y: 200, endPoint x: 622, endPoint y: 73, distance: 129.0
click at [622, 73] on div at bounding box center [599, 99] width 149 height 331
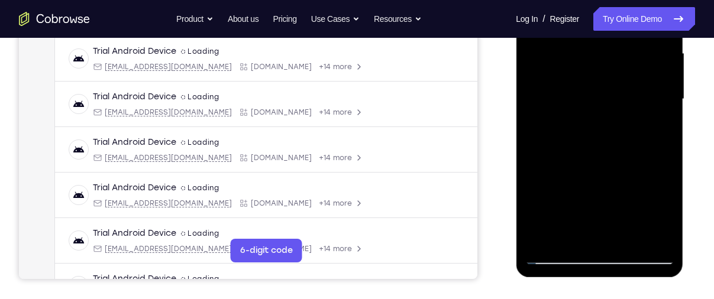
drag, startPoint x: 614, startPoint y: 172, endPoint x: 626, endPoint y: 92, distance: 80.7
click at [626, 92] on div at bounding box center [599, 99] width 149 height 331
drag, startPoint x: 620, startPoint y: 207, endPoint x: 629, endPoint y: 84, distance: 123.3
click at [629, 84] on div at bounding box center [599, 99] width 149 height 331
drag, startPoint x: 610, startPoint y: 203, endPoint x: 620, endPoint y: 35, distance: 167.6
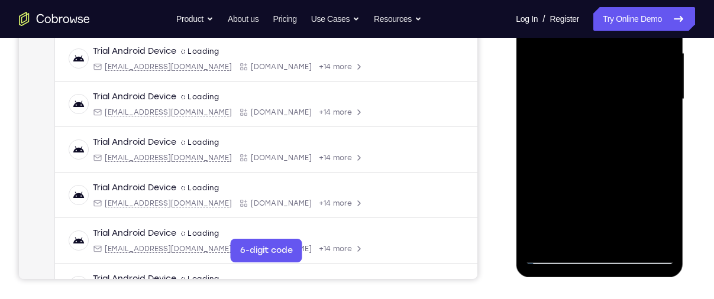
click at [620, 35] on div at bounding box center [599, 99] width 149 height 331
drag, startPoint x: 606, startPoint y: 211, endPoint x: 625, endPoint y: 81, distance: 130.8
click at [625, 81] on div at bounding box center [599, 99] width 149 height 331
drag, startPoint x: 595, startPoint y: 201, endPoint x: 600, endPoint y: 72, distance: 129.6
click at [600, 72] on div at bounding box center [599, 99] width 149 height 331
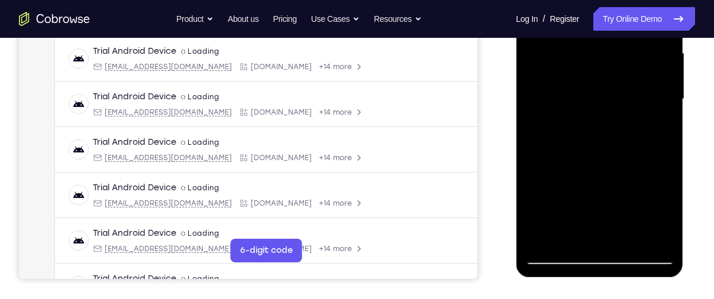
drag, startPoint x: 605, startPoint y: 183, endPoint x: 613, endPoint y: 110, distance: 73.7
click at [613, 110] on div at bounding box center [599, 99] width 149 height 331
drag, startPoint x: 610, startPoint y: 185, endPoint x: 617, endPoint y: 54, distance: 130.3
click at [617, 54] on div at bounding box center [599, 99] width 149 height 331
drag, startPoint x: 610, startPoint y: 190, endPoint x: 626, endPoint y: 85, distance: 107.1
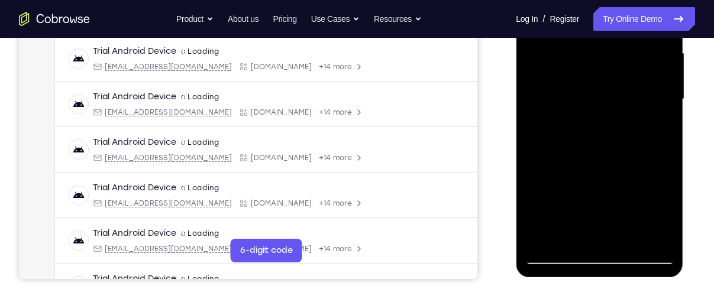
click at [626, 85] on div at bounding box center [599, 99] width 149 height 331
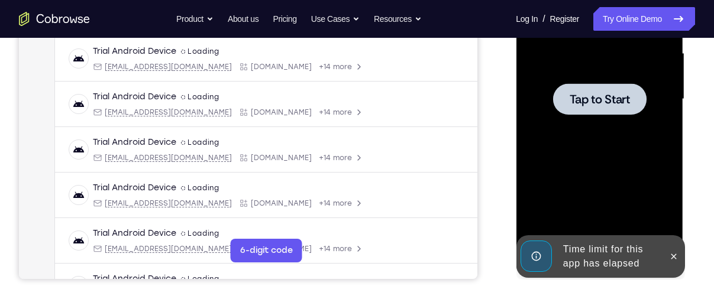
drag, startPoint x: 615, startPoint y: 212, endPoint x: 620, endPoint y: 162, distance: 50.5
click at [620, 162] on div at bounding box center [599, 99] width 149 height 331
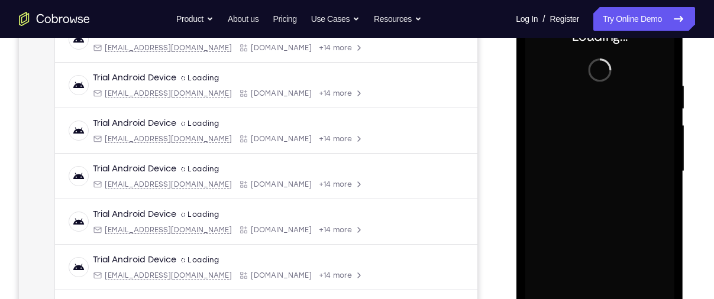
scroll to position [198, 0]
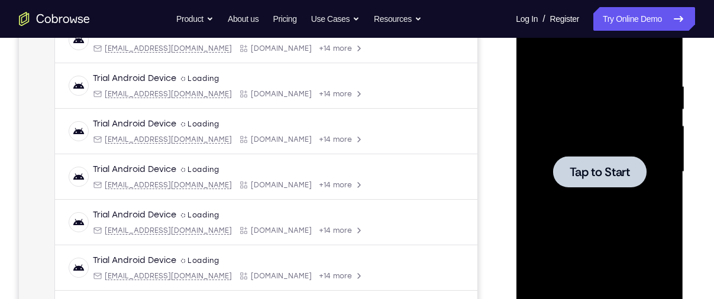
click at [608, 172] on span "Tap to Start" at bounding box center [599, 172] width 60 height 12
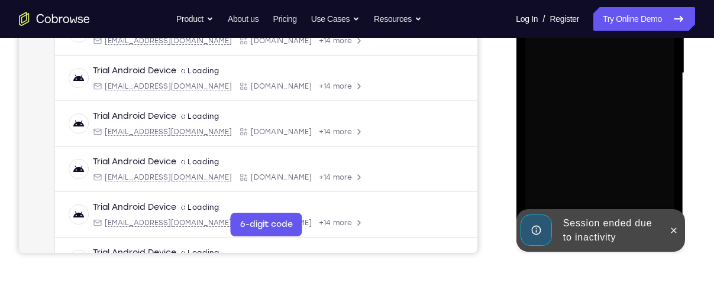
scroll to position [299, 0]
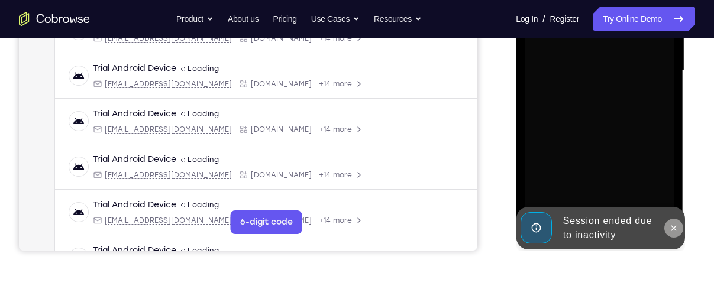
click at [677, 230] on icon at bounding box center [672, 228] width 9 height 9
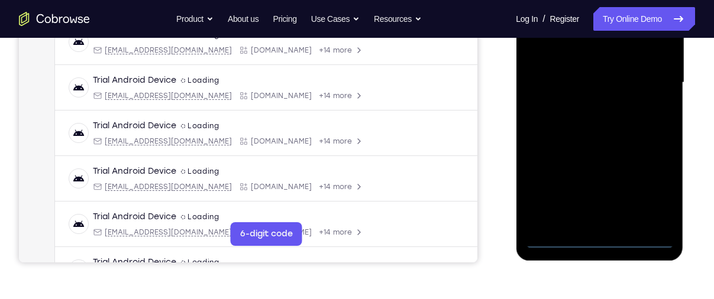
scroll to position [289, 0]
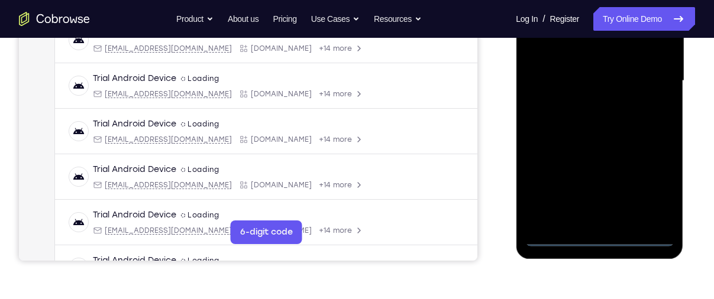
click at [602, 241] on div at bounding box center [599, 80] width 149 height 331
click at [652, 177] on div at bounding box center [599, 80] width 149 height 331
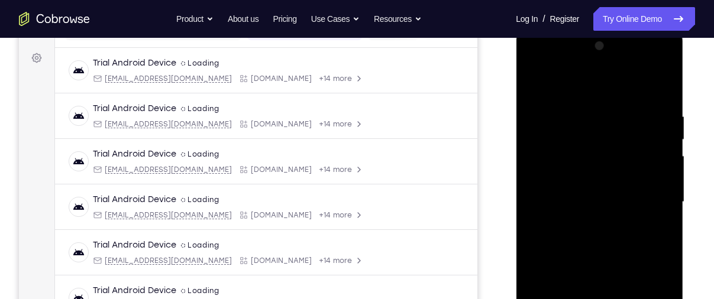
scroll to position [166, 0]
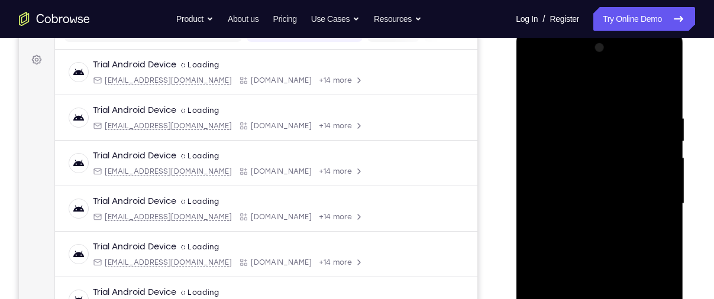
click at [571, 88] on div at bounding box center [599, 203] width 149 height 331
click at [559, 172] on div at bounding box center [599, 203] width 149 height 331
click at [585, 198] on div at bounding box center [599, 203] width 149 height 331
click at [662, 168] on div at bounding box center [599, 203] width 149 height 331
click at [611, 189] on div at bounding box center [599, 203] width 149 height 331
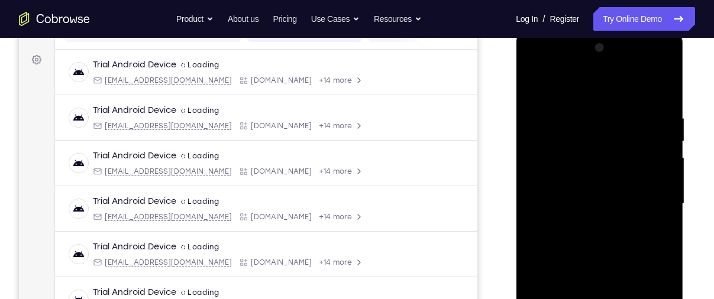
click at [610, 225] on div at bounding box center [599, 203] width 149 height 331
click at [659, 87] on div at bounding box center [599, 203] width 149 height 331
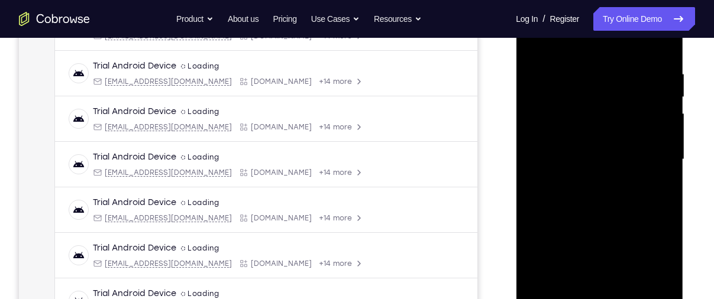
click at [610, 295] on div at bounding box center [599, 159] width 149 height 331
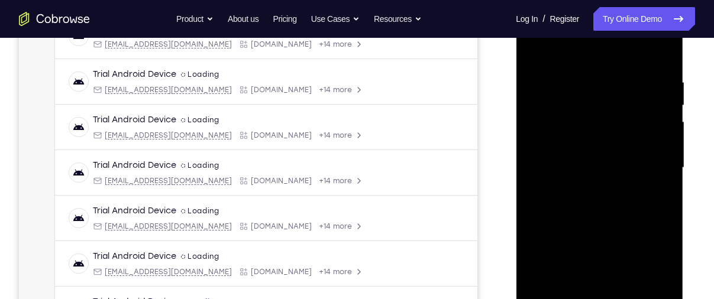
scroll to position [203, 0]
click at [564, 56] on div at bounding box center [599, 167] width 149 height 331
click at [661, 48] on div at bounding box center [599, 167] width 149 height 331
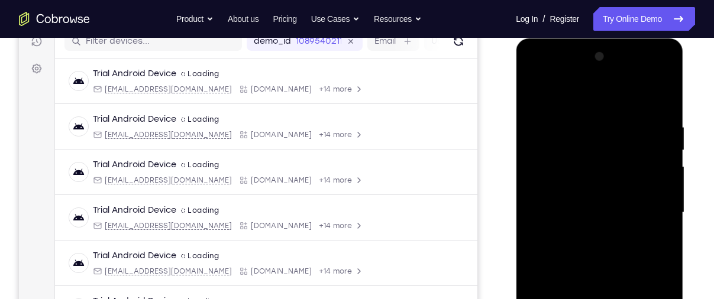
scroll to position [157, 0]
click at [554, 94] on div at bounding box center [599, 213] width 149 height 331
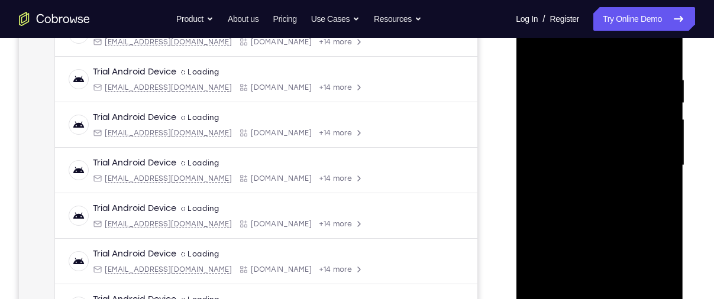
scroll to position [207, 0]
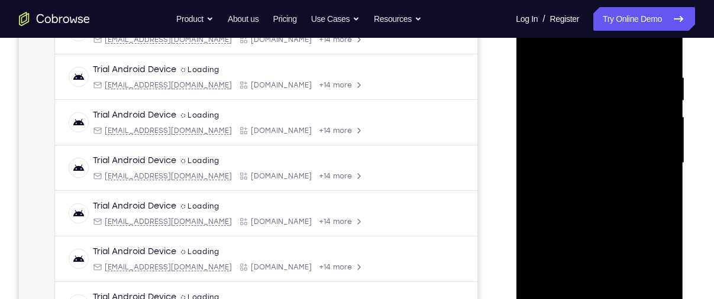
click at [616, 70] on div at bounding box center [599, 163] width 149 height 331
click at [659, 102] on div at bounding box center [599, 163] width 149 height 331
drag, startPoint x: 631, startPoint y: 227, endPoint x: 624, endPoint y: 55, distance: 172.2
click at [624, 55] on div at bounding box center [599, 163] width 149 height 331
drag, startPoint x: 631, startPoint y: 259, endPoint x: 625, endPoint y: 105, distance: 153.9
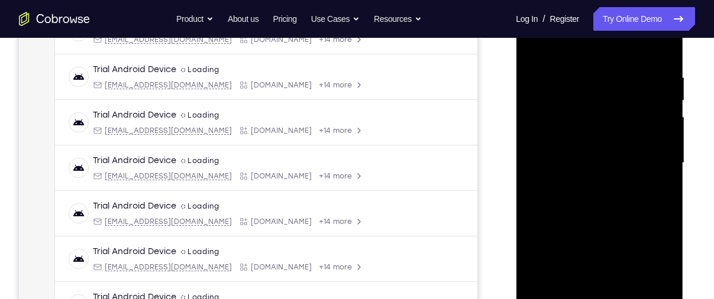
click at [625, 105] on div at bounding box center [599, 163] width 149 height 331
click at [665, 43] on div at bounding box center [599, 163] width 149 height 331
click at [536, 75] on div at bounding box center [599, 163] width 149 height 331
click at [625, 274] on div at bounding box center [599, 163] width 149 height 331
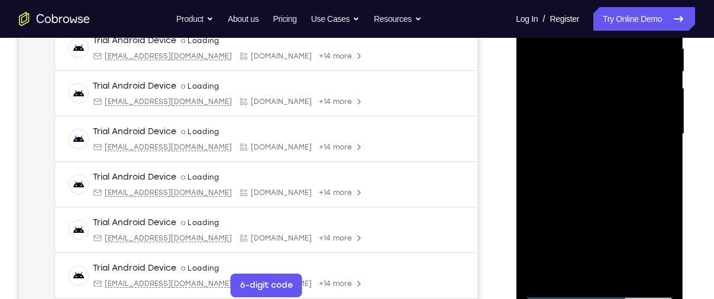
scroll to position [284, 0]
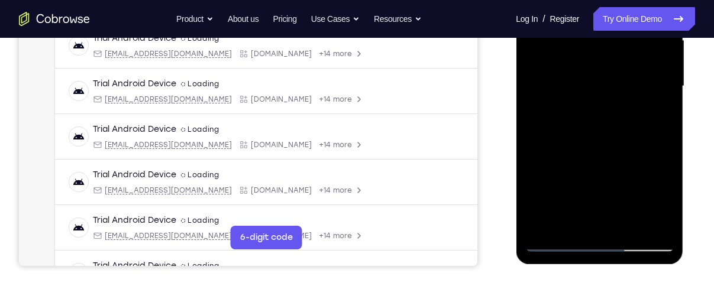
drag, startPoint x: 591, startPoint y: 188, endPoint x: 684, endPoint y: 164, distance: 96.0
click at [684, 164] on html "Online web based iOS Simulators and Android Emulators. Run iPhone, iPad, Mobile…" at bounding box center [600, 89] width 169 height 355
drag, startPoint x: 552, startPoint y: 179, endPoint x: 633, endPoint y: 172, distance: 81.3
click at [633, 172] on div at bounding box center [599, 86] width 149 height 331
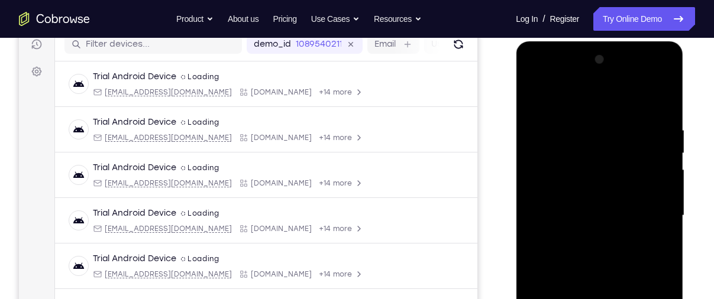
scroll to position [153, 0]
click at [672, 98] on div at bounding box center [599, 216] width 149 height 331
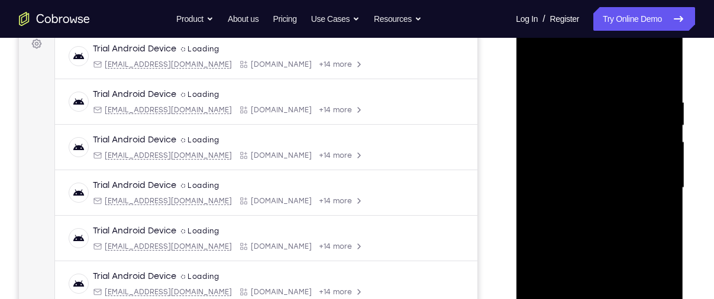
scroll to position [182, 0]
click at [603, 157] on div at bounding box center [599, 187] width 149 height 331
click at [536, 199] on div at bounding box center [599, 187] width 149 height 331
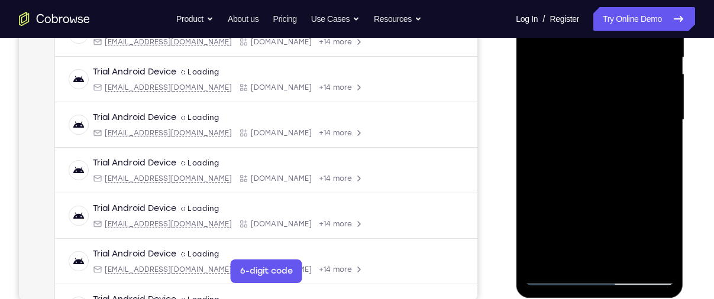
scroll to position [253, 0]
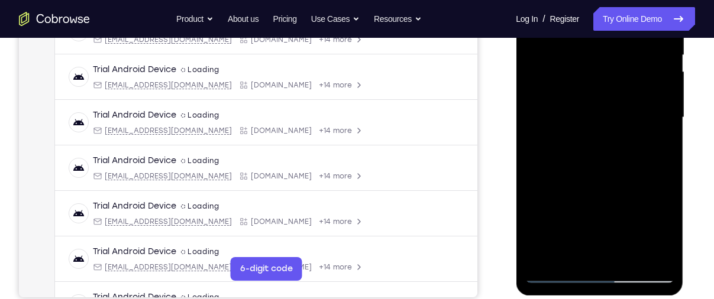
click at [539, 130] on div at bounding box center [599, 117] width 149 height 331
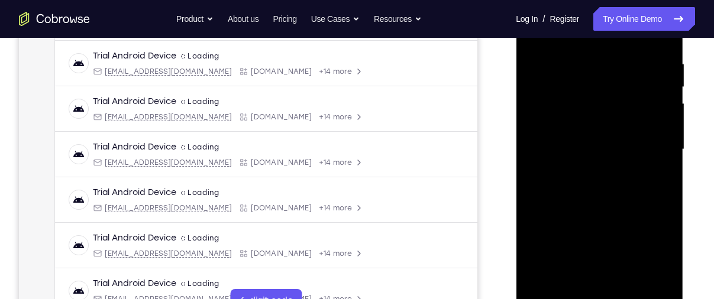
scroll to position [221, 0]
click at [537, 159] on div at bounding box center [599, 148] width 149 height 331
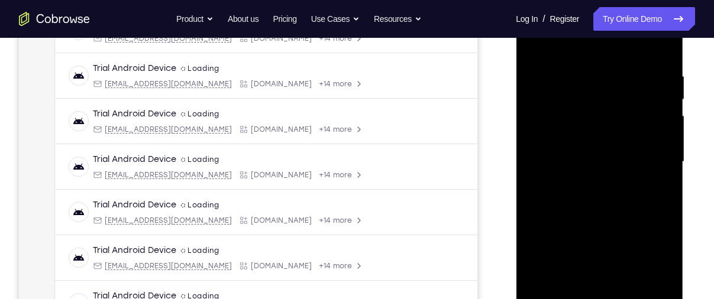
scroll to position [209, 0]
click at [533, 169] on div at bounding box center [599, 161] width 149 height 331
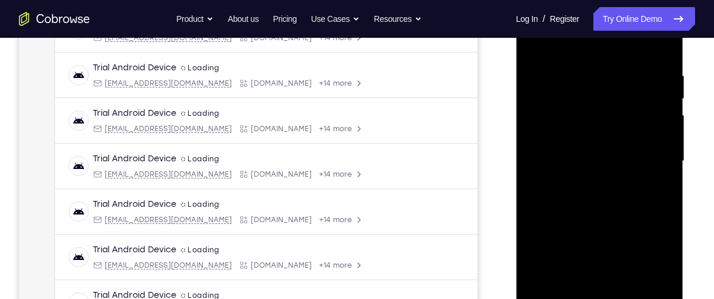
scroll to position [158, 0]
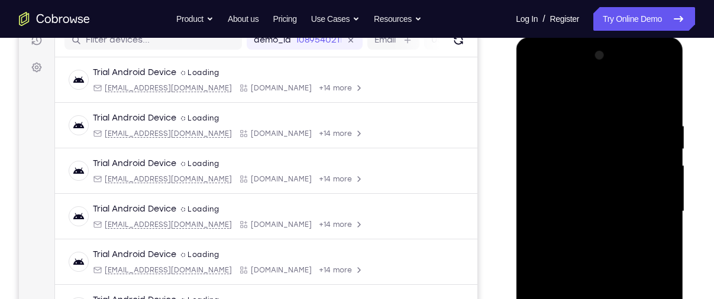
click at [532, 101] on div at bounding box center [599, 211] width 149 height 331
drag, startPoint x: 555, startPoint y: 180, endPoint x: 642, endPoint y: 185, distance: 87.1
click at [642, 185] on div at bounding box center [599, 211] width 149 height 331
drag, startPoint x: 547, startPoint y: 175, endPoint x: 640, endPoint y: 178, distance: 92.9
click at [640, 178] on div at bounding box center [599, 211] width 149 height 331
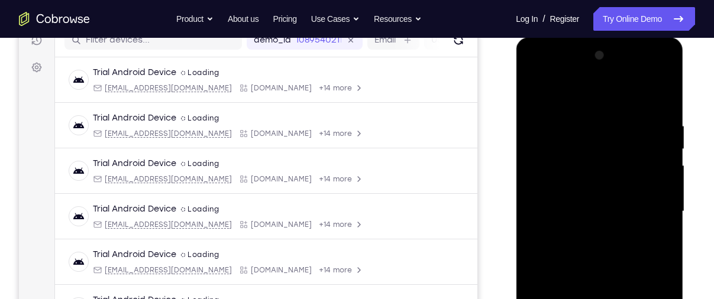
drag, startPoint x: 543, startPoint y: 180, endPoint x: 622, endPoint y: 181, distance: 78.7
click at [622, 181] on div at bounding box center [599, 211] width 149 height 331
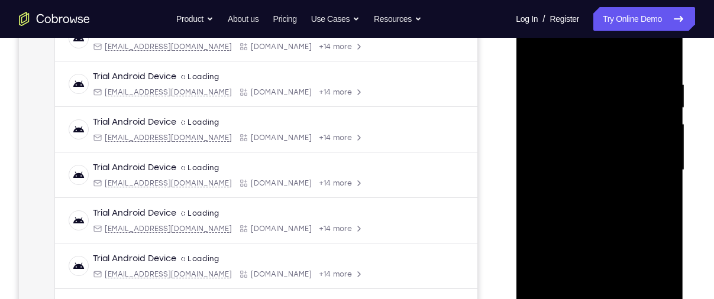
scroll to position [205, 0]
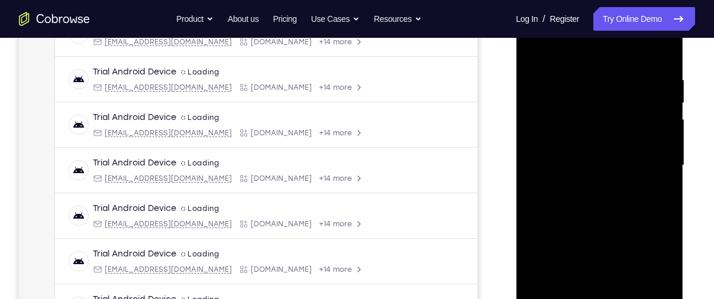
drag, startPoint x: 585, startPoint y: 196, endPoint x: 581, endPoint y: 124, distance: 71.6
click at [581, 124] on div at bounding box center [599, 165] width 149 height 331
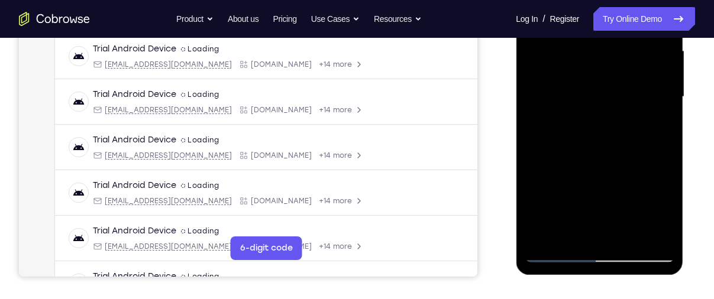
scroll to position [273, 0]
drag, startPoint x: 599, startPoint y: 141, endPoint x: 604, endPoint y: 130, distance: 13.0
click at [604, 130] on div at bounding box center [599, 96] width 149 height 331
drag, startPoint x: 598, startPoint y: 183, endPoint x: 603, endPoint y: 109, distance: 74.7
click at [603, 109] on div at bounding box center [599, 96] width 149 height 331
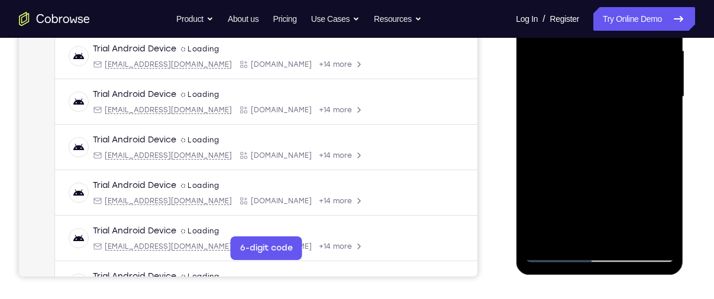
drag, startPoint x: 600, startPoint y: 179, endPoint x: 602, endPoint y: 69, distance: 109.4
click at [602, 69] on div at bounding box center [599, 96] width 149 height 331
drag, startPoint x: 599, startPoint y: 177, endPoint x: 604, endPoint y: 102, distance: 75.8
click at [604, 102] on div at bounding box center [599, 96] width 149 height 331
drag, startPoint x: 603, startPoint y: 177, endPoint x: 610, endPoint y: 89, distance: 88.9
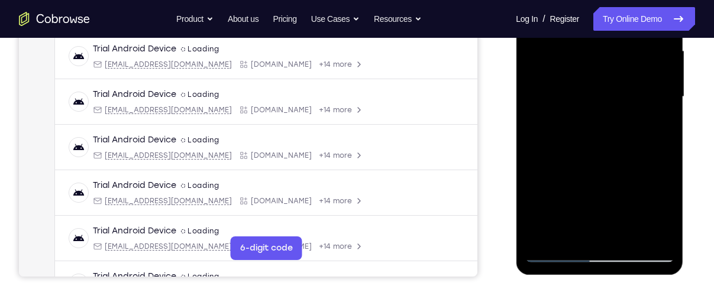
click at [610, 89] on div at bounding box center [599, 96] width 149 height 331
drag, startPoint x: 603, startPoint y: 177, endPoint x: 603, endPoint y: 108, distance: 69.8
click at [603, 108] on div at bounding box center [599, 96] width 149 height 331
drag, startPoint x: 590, startPoint y: 211, endPoint x: 609, endPoint y: 50, distance: 161.4
click at [609, 50] on div at bounding box center [599, 96] width 149 height 331
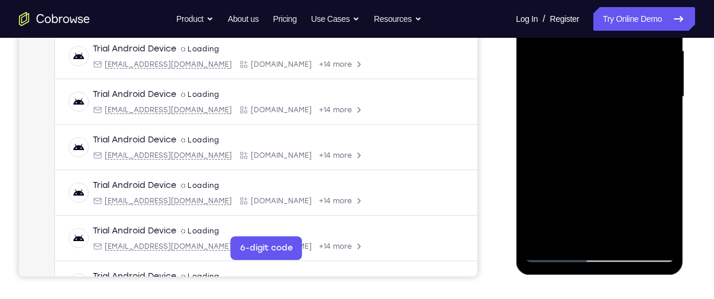
click at [595, 120] on div at bounding box center [599, 96] width 149 height 331
drag, startPoint x: 589, startPoint y: 200, endPoint x: 600, endPoint y: 72, distance: 128.8
click at [600, 72] on div at bounding box center [599, 96] width 149 height 331
drag, startPoint x: 602, startPoint y: 188, endPoint x: 604, endPoint y: 138, distance: 49.7
click at [604, 138] on div at bounding box center [599, 96] width 149 height 331
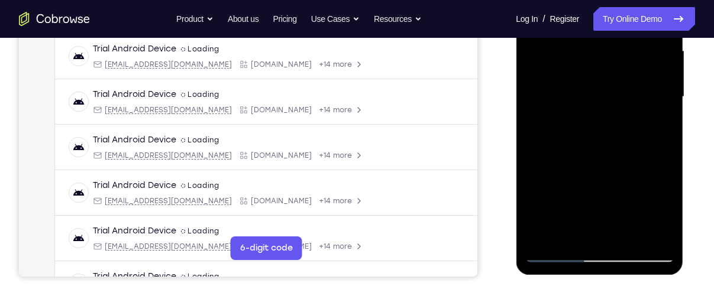
click at [555, 117] on div at bounding box center [599, 96] width 149 height 331
drag, startPoint x: 583, startPoint y: 215, endPoint x: 585, endPoint y: 186, distance: 29.0
click at [585, 186] on div at bounding box center [599, 96] width 149 height 331
drag, startPoint x: 597, startPoint y: 188, endPoint x: 595, endPoint y: 150, distance: 38.5
click at [595, 150] on div at bounding box center [599, 96] width 149 height 331
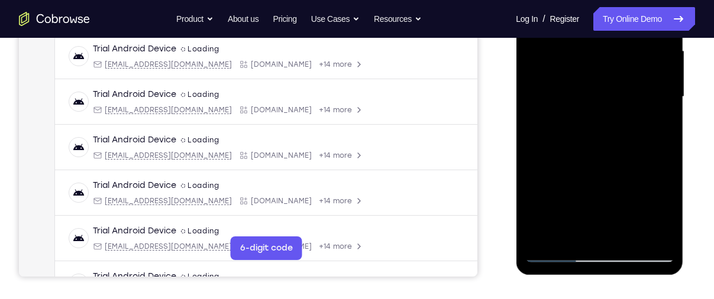
drag, startPoint x: 590, startPoint y: 193, endPoint x: 588, endPoint y: 151, distance: 42.0
click at [588, 151] on div at bounding box center [599, 96] width 149 height 331
drag, startPoint x: 594, startPoint y: 198, endPoint x: 593, endPoint y: 99, distance: 98.2
click at [593, 99] on div at bounding box center [599, 96] width 149 height 331
drag, startPoint x: 601, startPoint y: 206, endPoint x: 604, endPoint y: 73, distance: 133.1
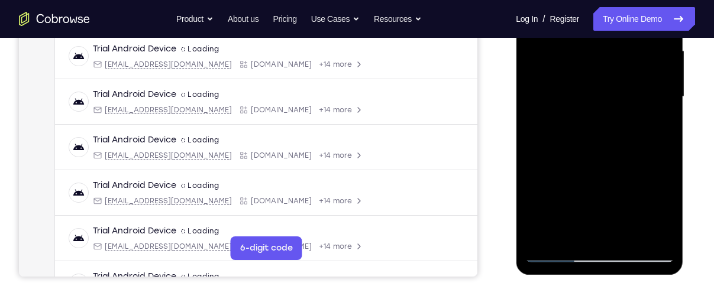
click at [604, 73] on div at bounding box center [599, 96] width 149 height 331
click at [549, 86] on div at bounding box center [599, 96] width 149 height 331
drag, startPoint x: 592, startPoint y: 177, endPoint x: 588, endPoint y: 105, distance: 72.8
click at [588, 105] on div at bounding box center [599, 96] width 149 height 331
drag, startPoint x: 592, startPoint y: 189, endPoint x: 590, endPoint y: 109, distance: 79.9
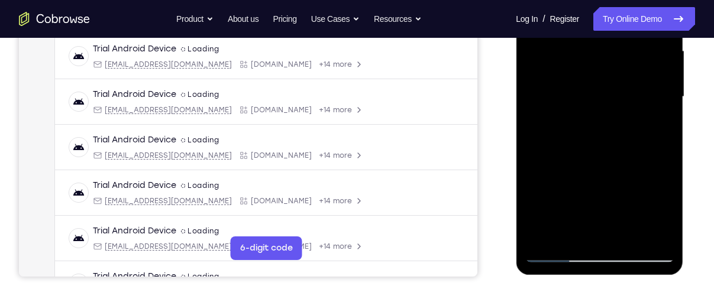
click at [590, 109] on div at bounding box center [599, 96] width 149 height 331
drag, startPoint x: 595, startPoint y: 205, endPoint x: 598, endPoint y: 103, distance: 102.4
click at [598, 103] on div at bounding box center [599, 96] width 149 height 331
drag, startPoint x: 596, startPoint y: 189, endPoint x: 606, endPoint y: 75, distance: 114.6
click at [606, 75] on div at bounding box center [599, 96] width 149 height 331
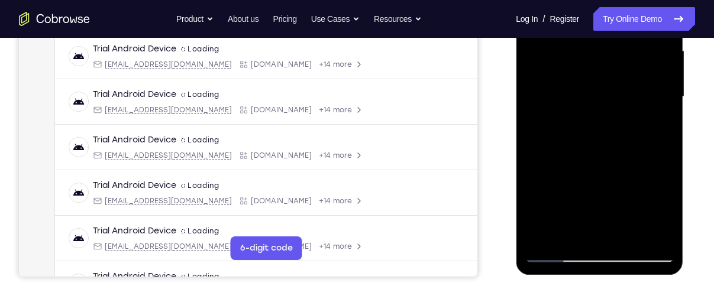
drag, startPoint x: 601, startPoint y: 161, endPoint x: 599, endPoint y: 95, distance: 65.7
click at [599, 95] on div at bounding box center [599, 96] width 149 height 331
drag, startPoint x: 597, startPoint y: 174, endPoint x: 596, endPoint y: 78, distance: 96.4
click at [596, 78] on div at bounding box center [599, 96] width 149 height 331
drag, startPoint x: 596, startPoint y: 176, endPoint x: 596, endPoint y: 134, distance: 42.6
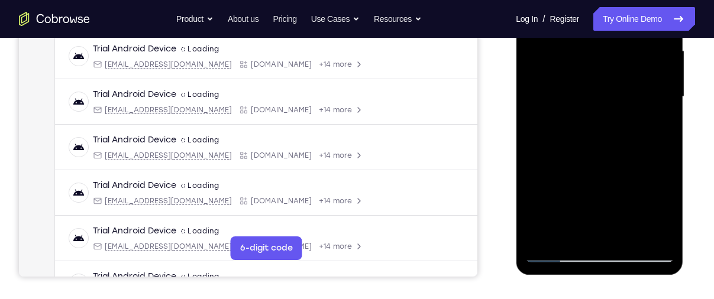
click at [596, 134] on div at bounding box center [599, 96] width 149 height 331
drag, startPoint x: 604, startPoint y: 203, endPoint x: 613, endPoint y: 102, distance: 101.6
click at [613, 102] on div at bounding box center [599, 96] width 149 height 331
drag, startPoint x: 589, startPoint y: 182, endPoint x: 597, endPoint y: 85, distance: 97.3
click at [597, 85] on div at bounding box center [599, 96] width 149 height 331
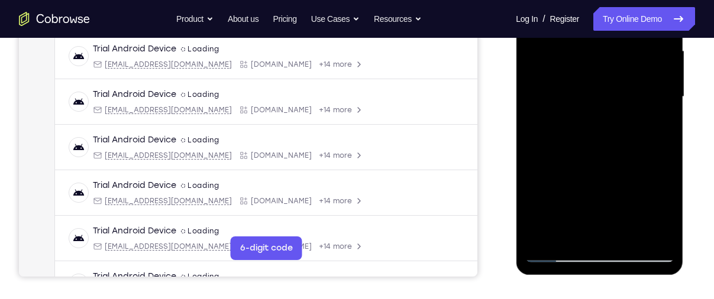
drag, startPoint x: 597, startPoint y: 193, endPoint x: 607, endPoint y: 99, distance: 95.2
click at [607, 99] on div at bounding box center [599, 96] width 149 height 331
drag, startPoint x: 599, startPoint y: 202, endPoint x: 604, endPoint y: 143, distance: 58.7
click at [604, 143] on div at bounding box center [599, 96] width 149 height 331
drag, startPoint x: 600, startPoint y: 193, endPoint x: 603, endPoint y: 157, distance: 35.6
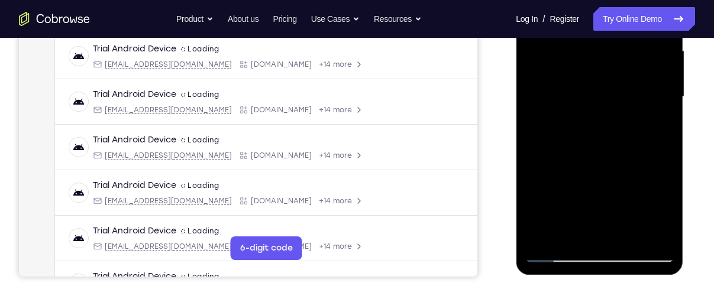
click at [603, 157] on div at bounding box center [599, 96] width 149 height 331
drag, startPoint x: 600, startPoint y: 189, endPoint x: 603, endPoint y: 143, distance: 46.2
click at [603, 143] on div at bounding box center [599, 96] width 149 height 331
drag, startPoint x: 601, startPoint y: 186, endPoint x: 605, endPoint y: 112, distance: 74.0
click at [605, 112] on div at bounding box center [599, 96] width 149 height 331
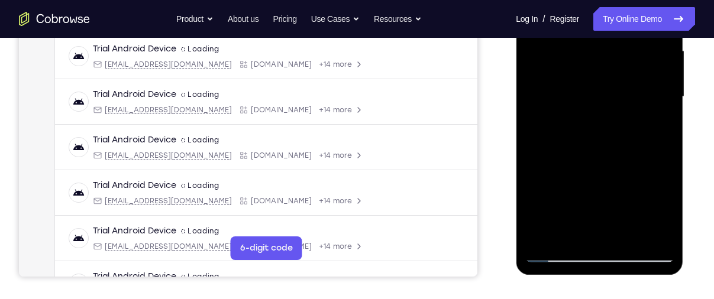
drag, startPoint x: 598, startPoint y: 196, endPoint x: 609, endPoint y: 93, distance: 102.9
click at [609, 93] on div at bounding box center [599, 96] width 149 height 331
click at [546, 86] on div at bounding box center [599, 96] width 149 height 331
drag, startPoint x: 609, startPoint y: 175, endPoint x: 607, endPoint y: 105, distance: 69.8
click at [607, 105] on div at bounding box center [599, 96] width 149 height 331
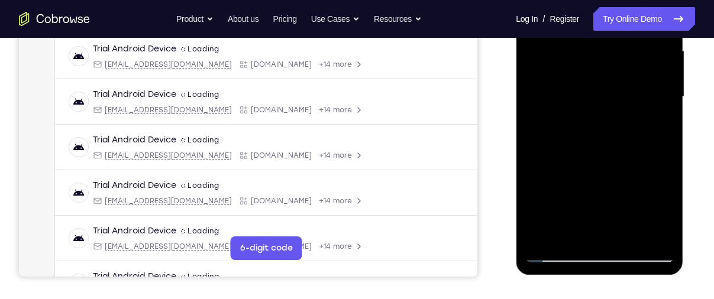
drag, startPoint x: 606, startPoint y: 195, endPoint x: 619, endPoint y: 53, distance: 141.9
click at [619, 53] on div at bounding box center [599, 96] width 149 height 331
drag, startPoint x: 614, startPoint y: 189, endPoint x: 623, endPoint y: 85, distance: 104.5
click at [623, 85] on div at bounding box center [599, 96] width 149 height 331
drag, startPoint x: 613, startPoint y: 198, endPoint x: 614, endPoint y: 140, distance: 58.6
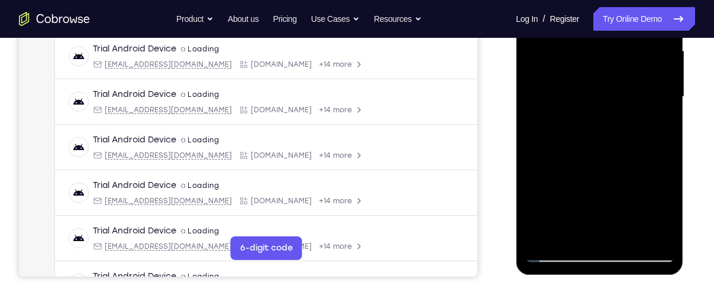
click at [614, 140] on div at bounding box center [599, 96] width 149 height 331
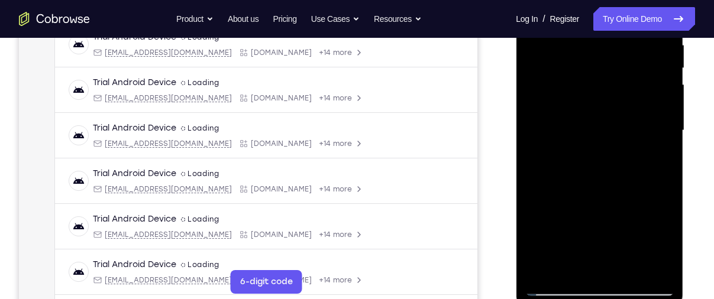
scroll to position [239, 0]
drag, startPoint x: 608, startPoint y: 174, endPoint x: 620, endPoint y: 85, distance: 90.7
click at [620, 85] on div at bounding box center [599, 131] width 149 height 331
drag, startPoint x: 599, startPoint y: 231, endPoint x: 606, endPoint y: 111, distance: 119.6
click at [606, 111] on div at bounding box center [599, 131] width 149 height 331
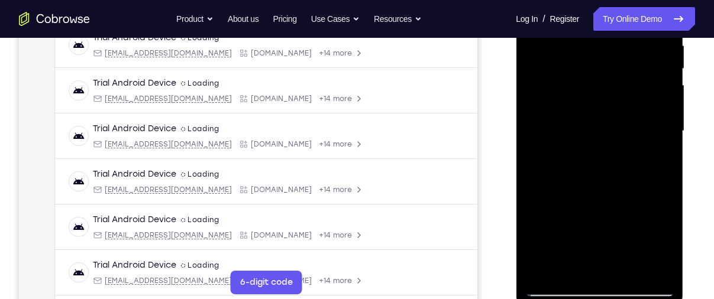
drag, startPoint x: 604, startPoint y: 208, endPoint x: 612, endPoint y: 113, distance: 94.9
click at [612, 113] on div at bounding box center [599, 131] width 149 height 331
drag, startPoint x: 604, startPoint y: 211, endPoint x: 609, endPoint y: 102, distance: 109.5
click at [609, 102] on div at bounding box center [599, 131] width 149 height 331
drag, startPoint x: 602, startPoint y: 244, endPoint x: 622, endPoint y: 30, distance: 215.0
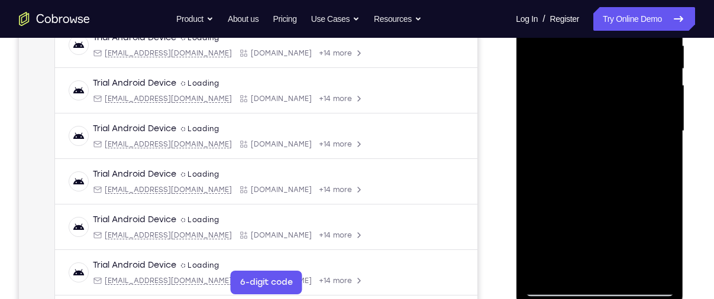
click at [622, 30] on div at bounding box center [599, 131] width 149 height 331
drag, startPoint x: 616, startPoint y: 221, endPoint x: 619, endPoint y: 104, distance: 116.5
click at [619, 104] on div at bounding box center [599, 131] width 149 height 331
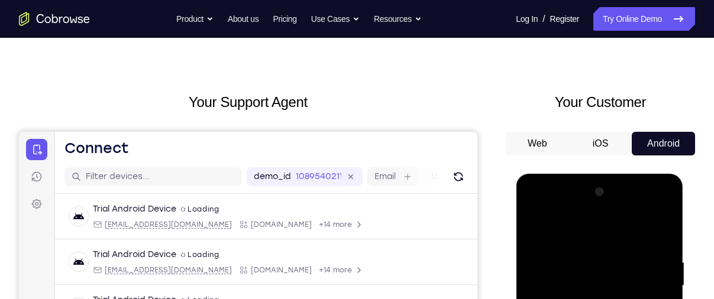
scroll to position [0, 0]
